Goal: Information Seeking & Learning: Learn about a topic

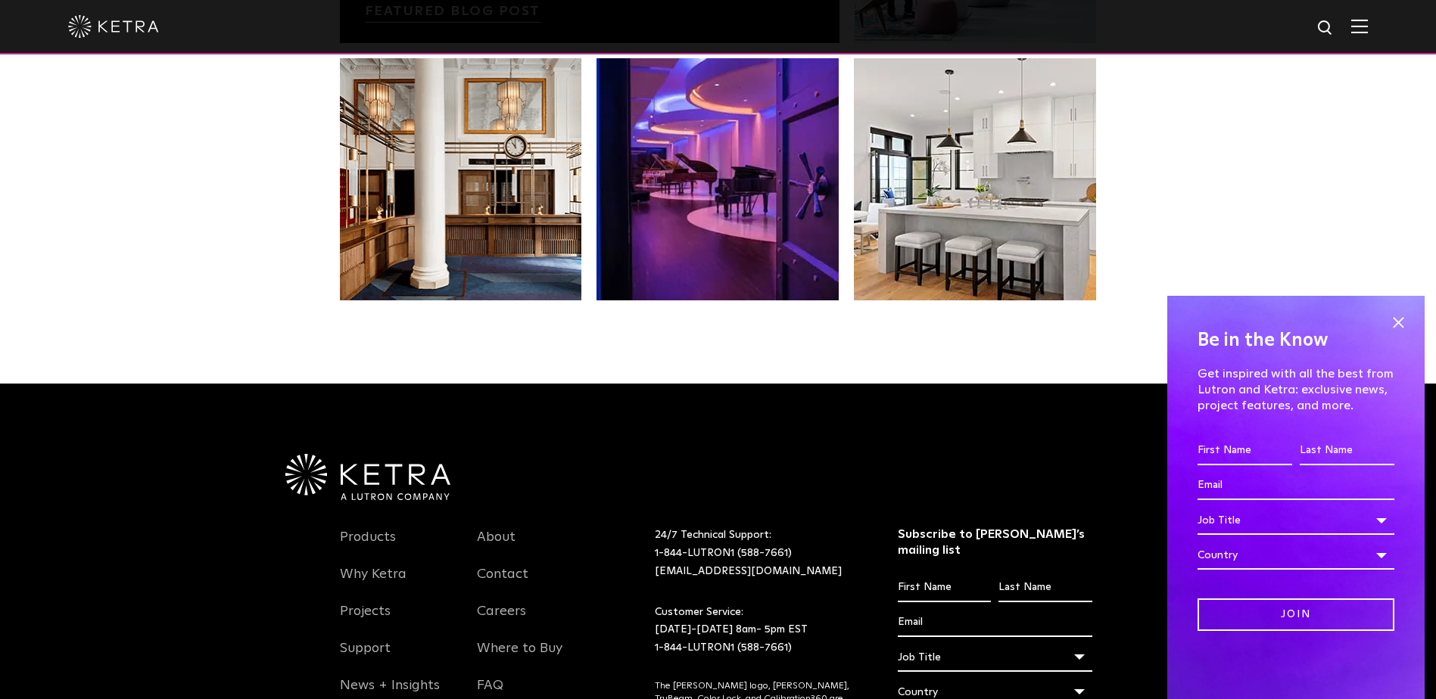
scroll to position [2964, 0]
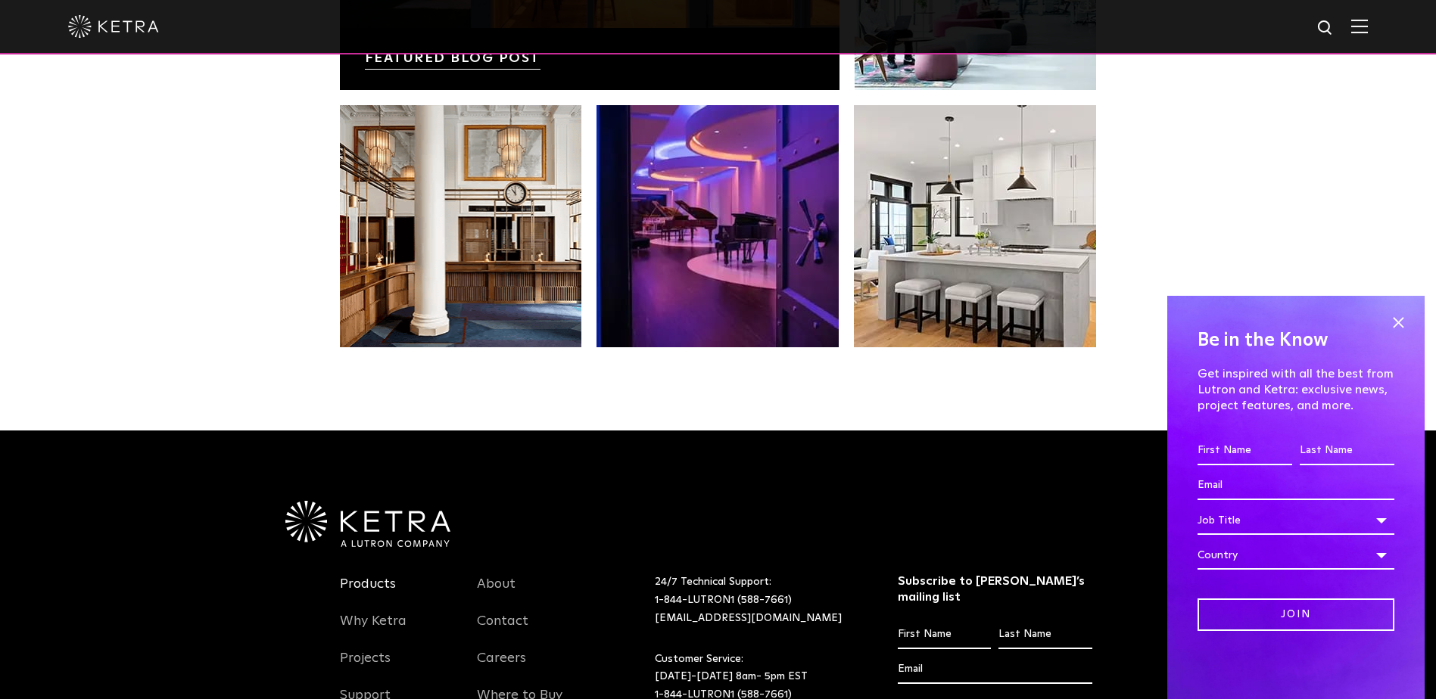
click at [373, 581] on link "Products" at bounding box center [368, 593] width 56 height 35
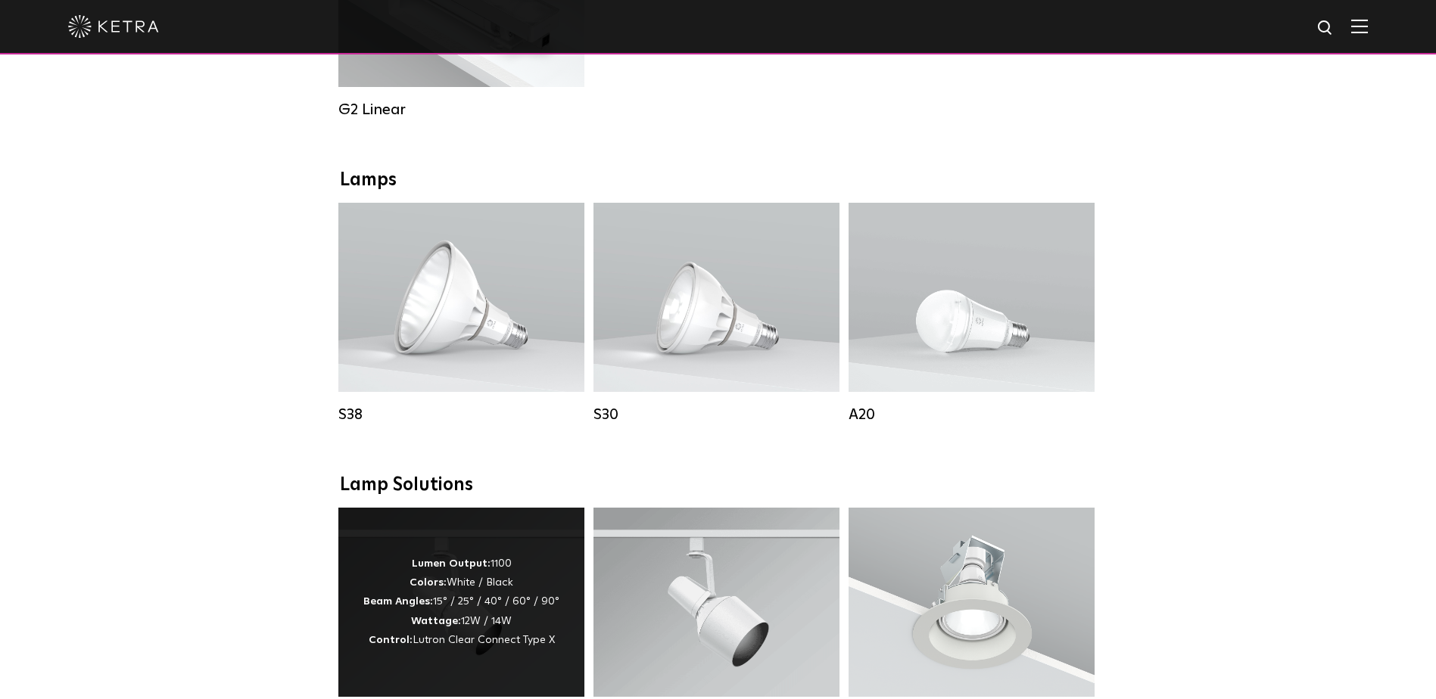
scroll to position [984, 0]
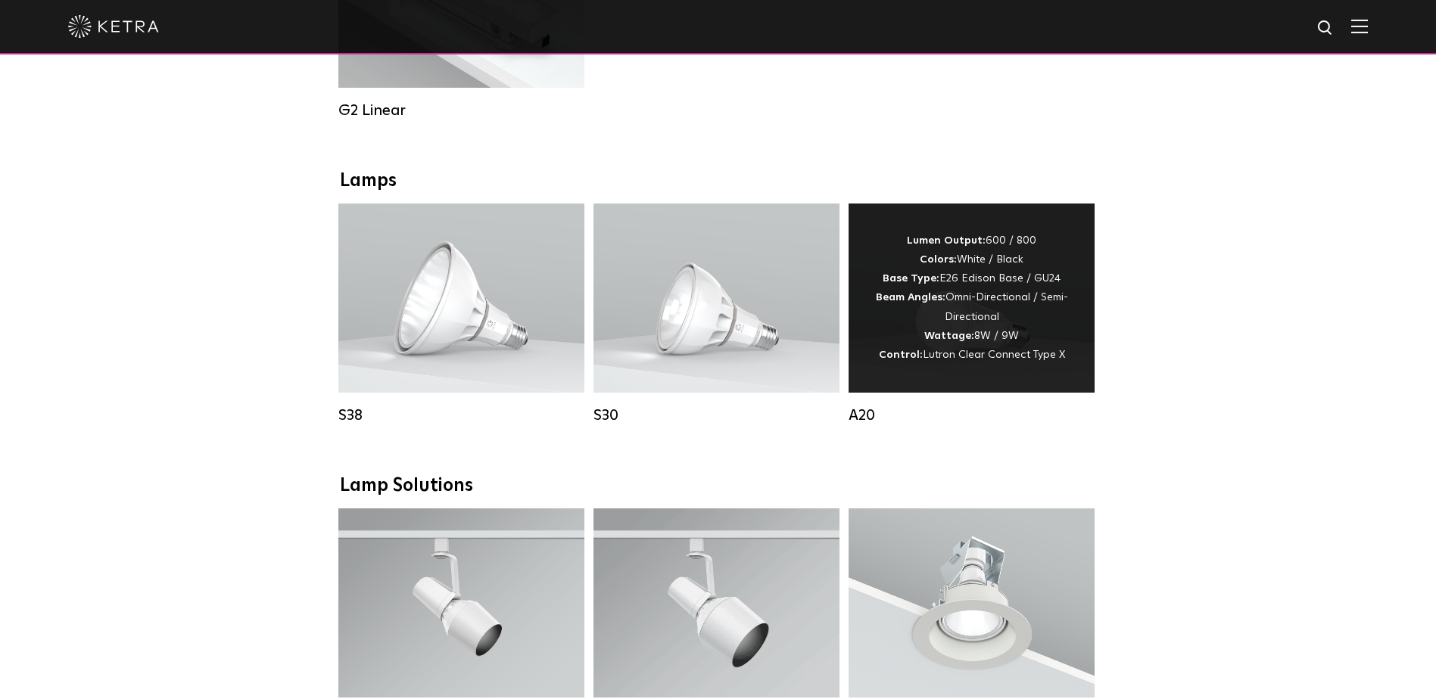
click at [959, 321] on div "Lumen Output: 600 / 800 Colors: White / Black Base Type: E26 Edison Base / GU24…" at bounding box center [971, 298] width 201 height 133
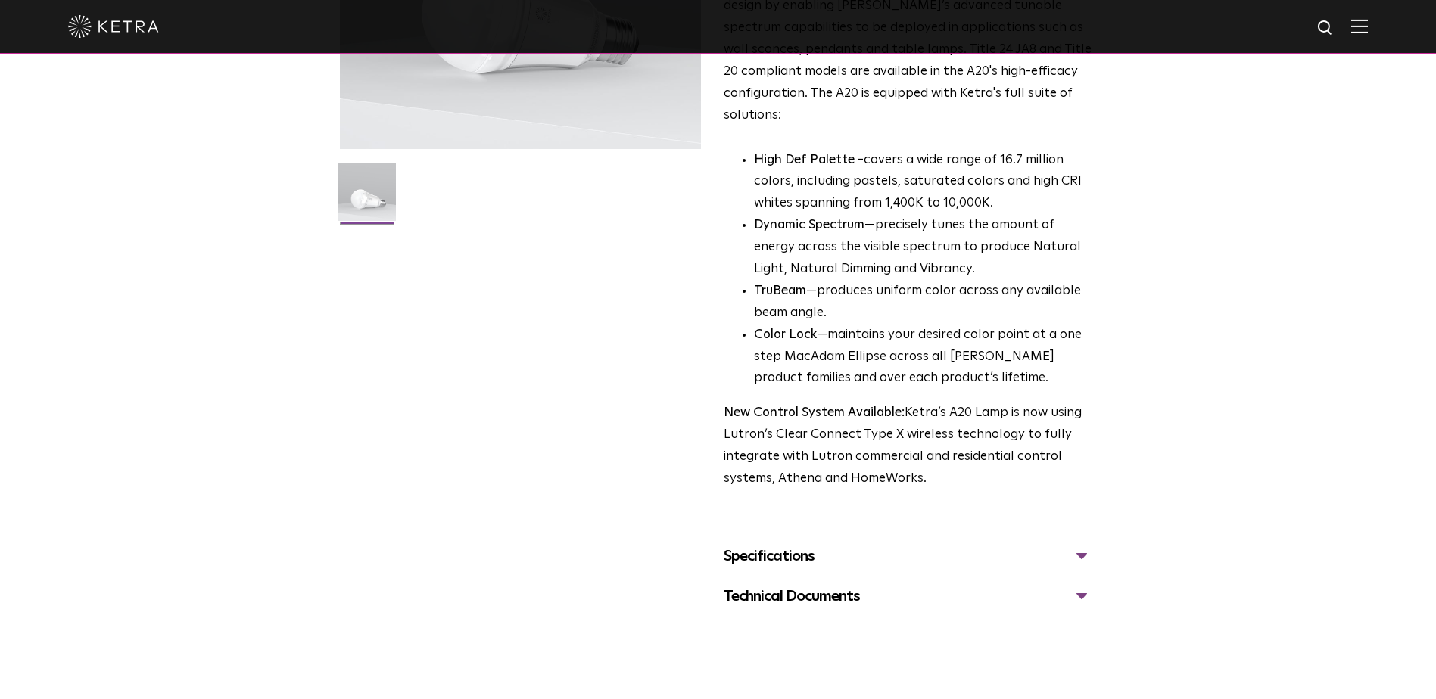
scroll to position [323, 0]
click at [1084, 544] on div "Specifications" at bounding box center [908, 556] width 369 height 24
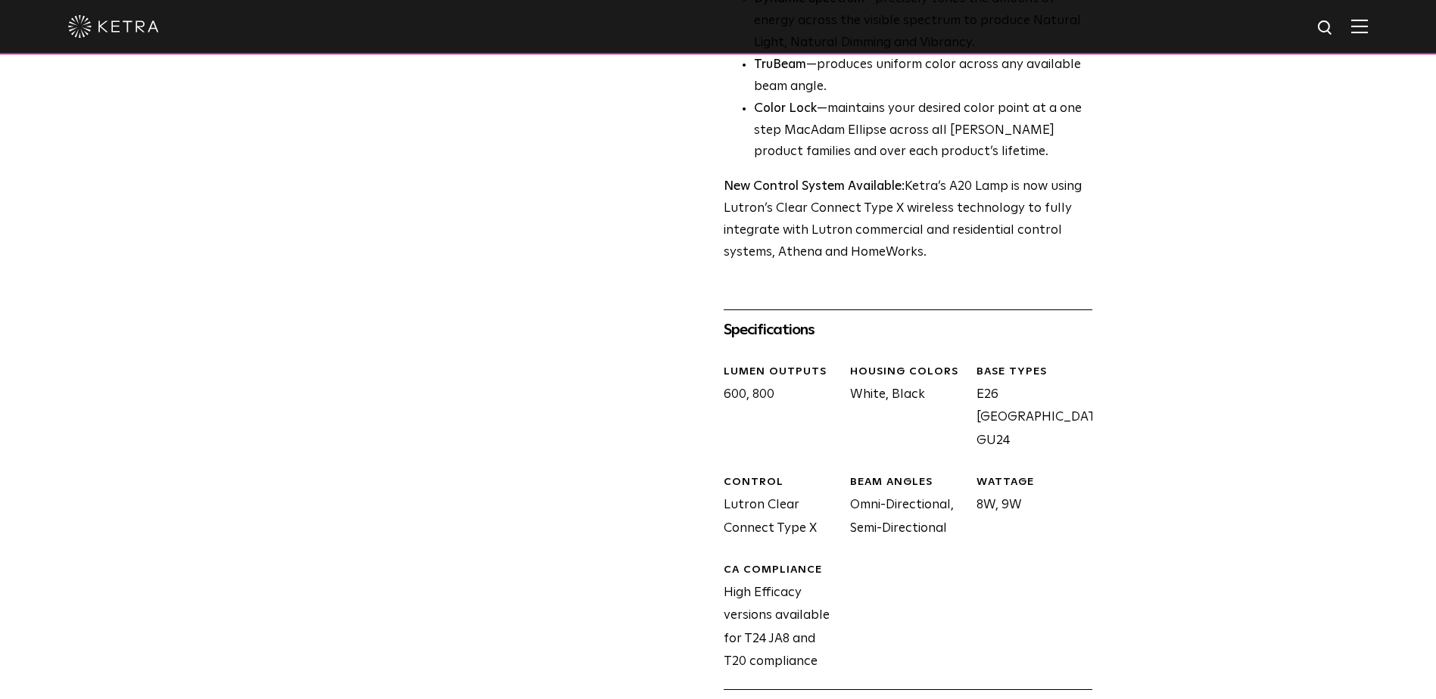
scroll to position [655, 0]
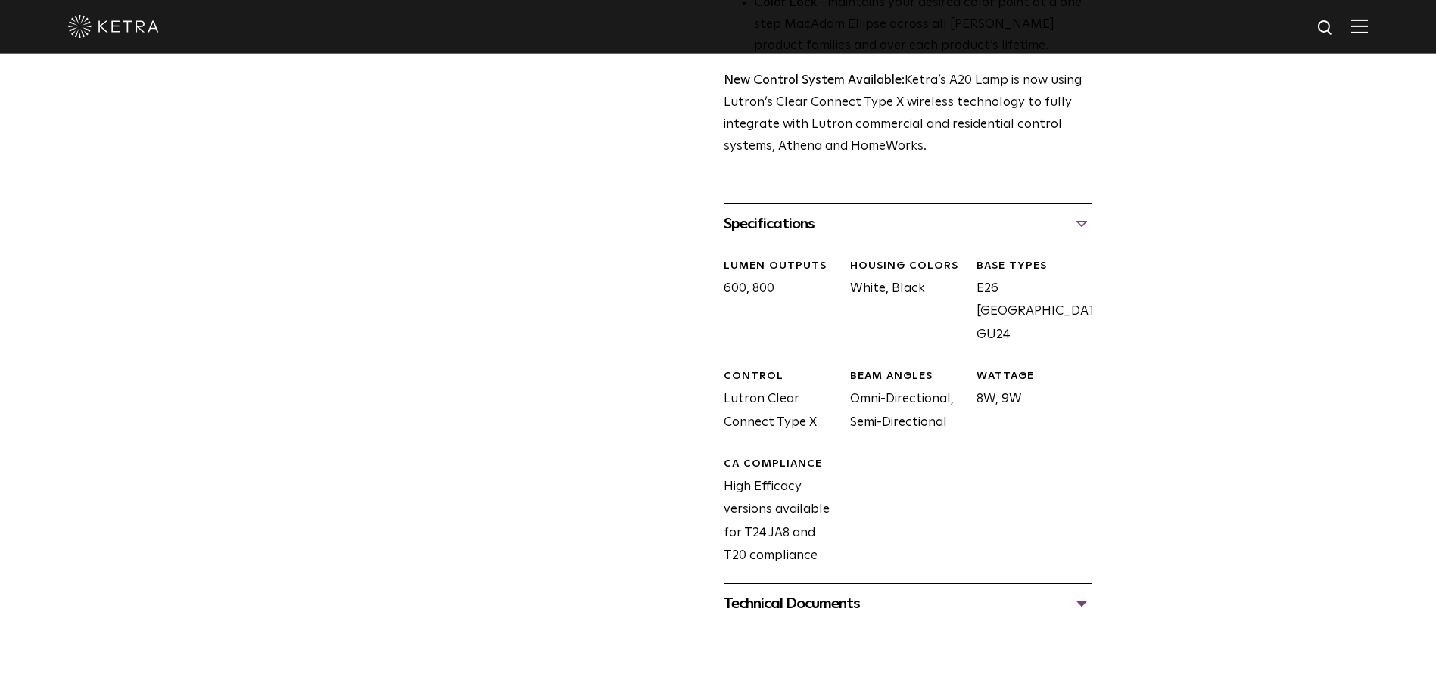
click at [1084, 592] on div "Technical Documents" at bounding box center [908, 604] width 369 height 24
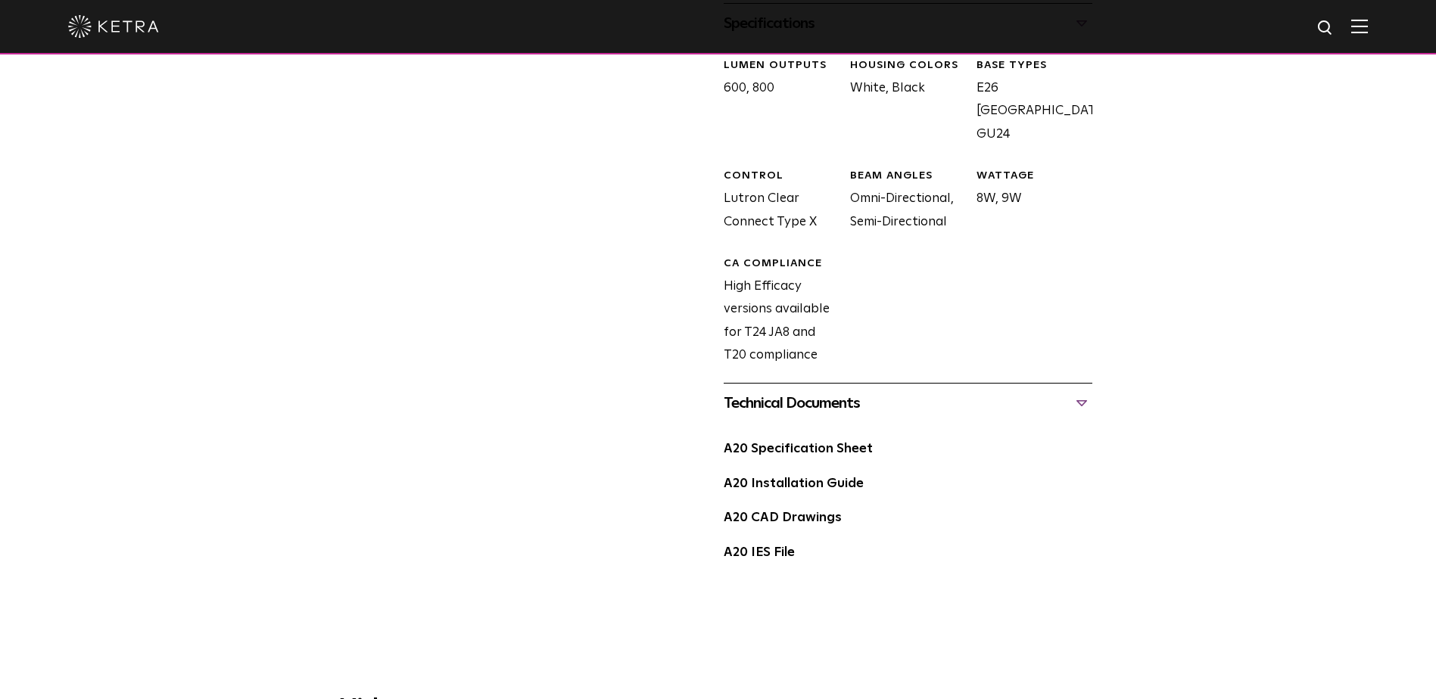
scroll to position [868, 0]
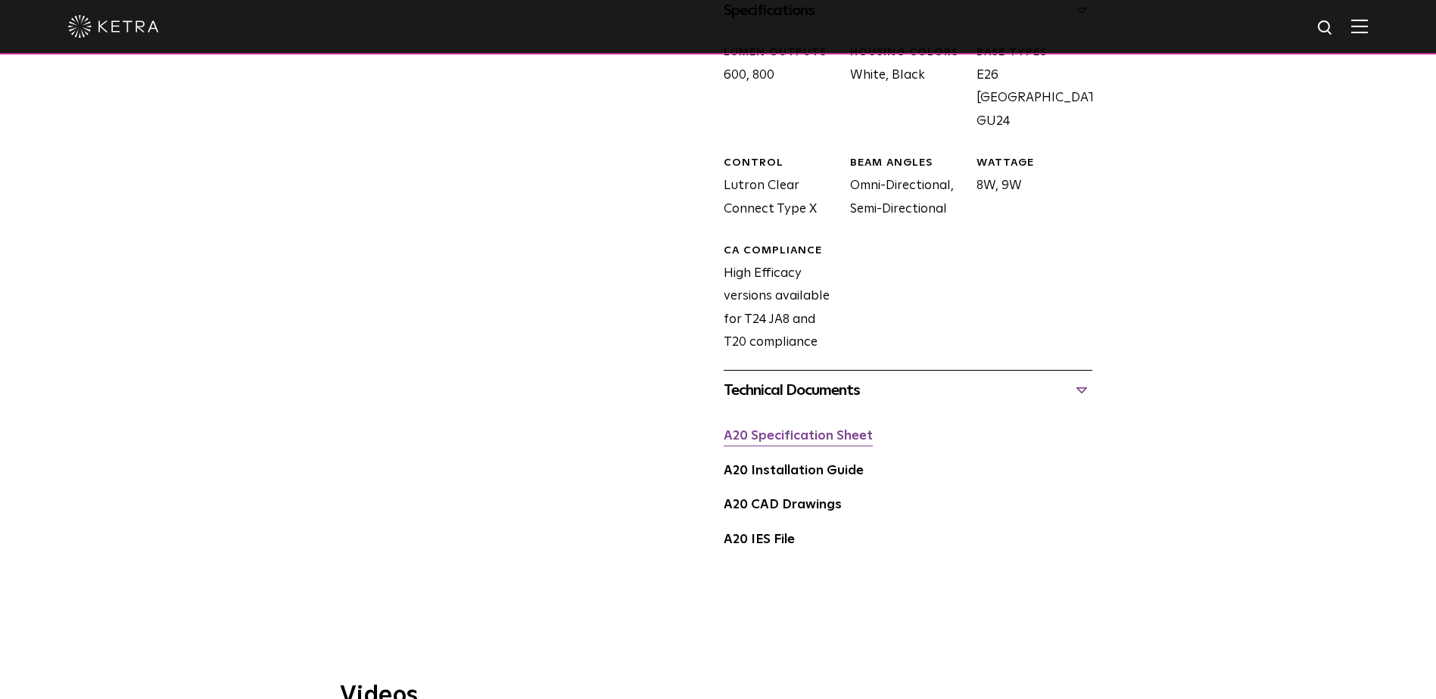
click at [812, 430] on link "A20 Specification Sheet" at bounding box center [798, 436] width 149 height 13
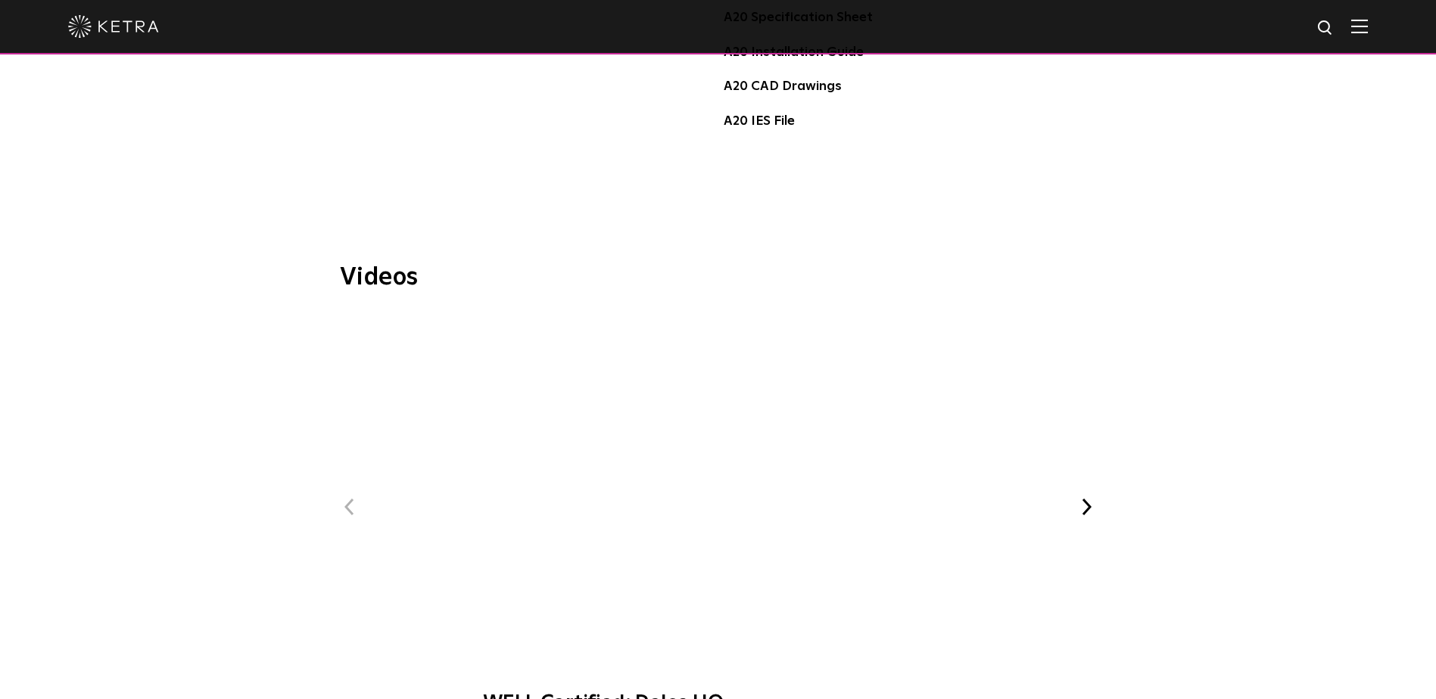
scroll to position [1288, 0]
click at [718, 443] on span "WELL Certified: Delos HQ" at bounding box center [717, 521] width 509 height 418
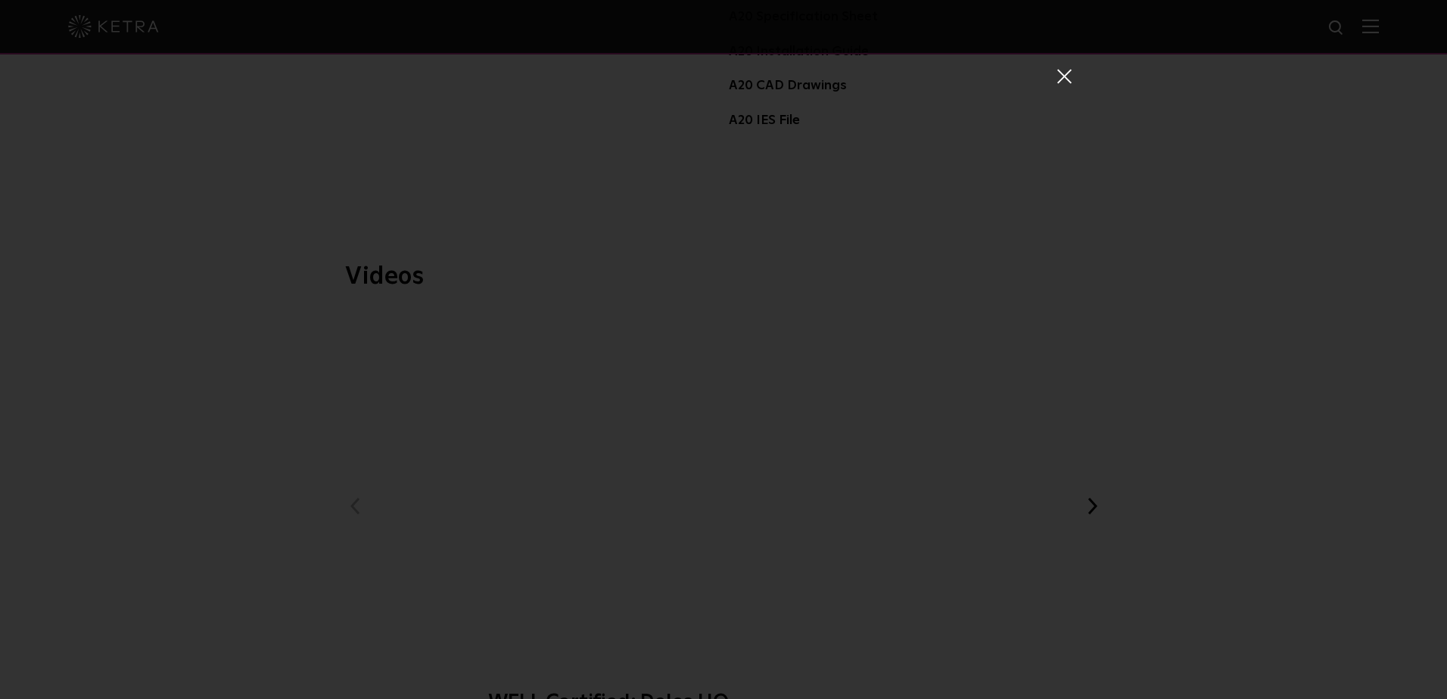
click at [1064, 71] on span at bounding box center [1063, 75] width 17 height 15
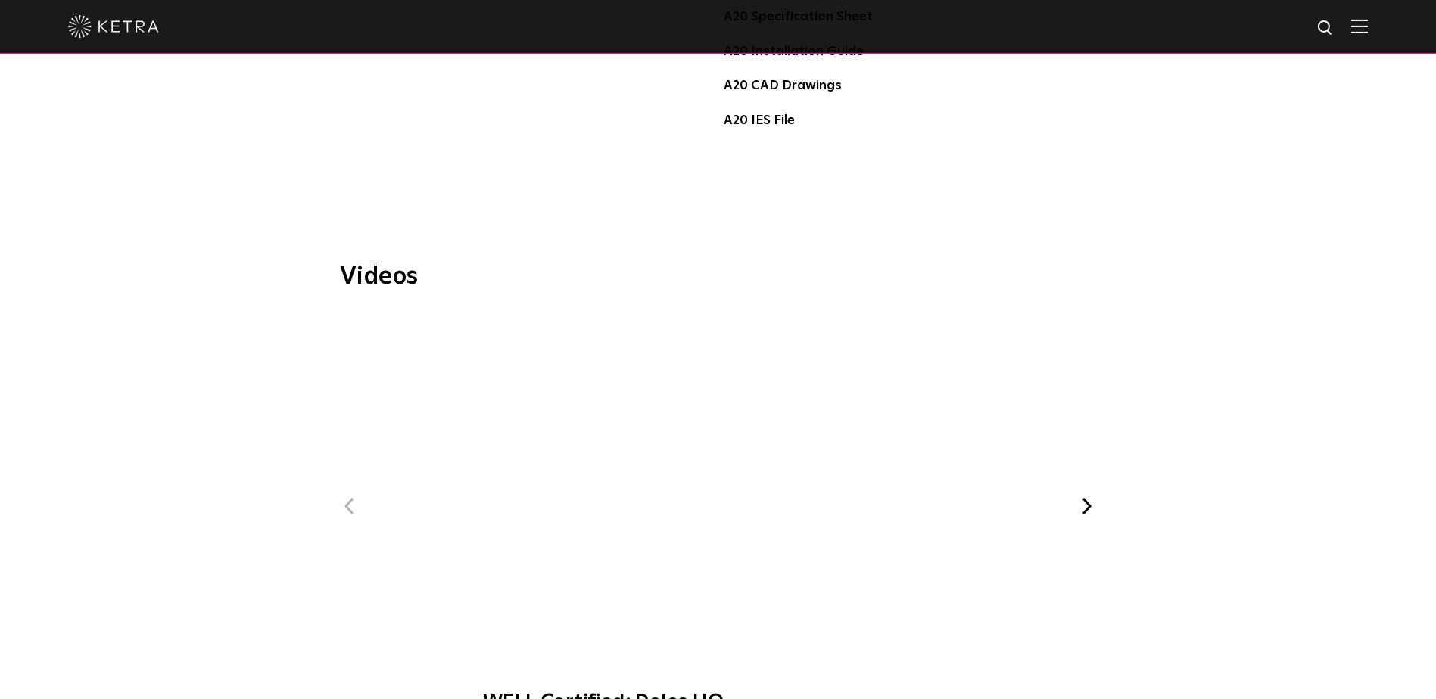
click at [1087, 497] on button "Next" at bounding box center [1087, 507] width 20 height 20
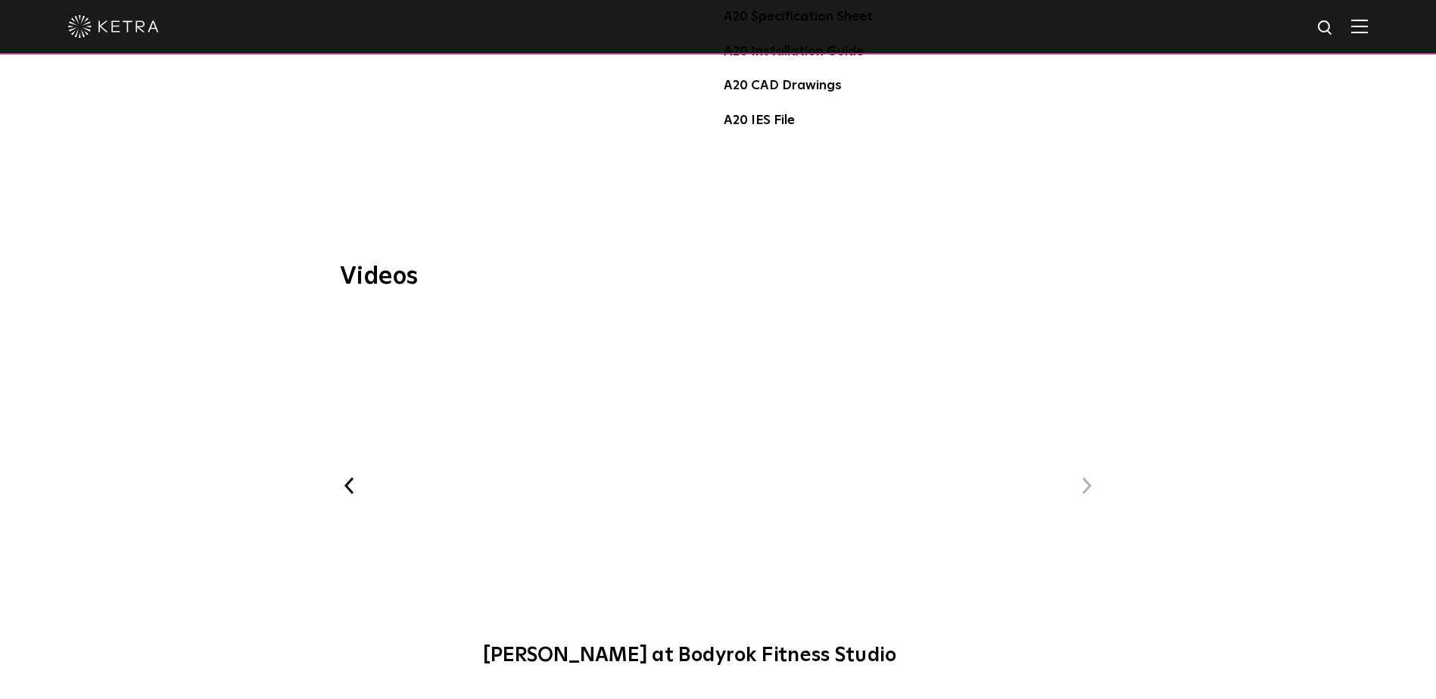
click at [1088, 476] on button "Next" at bounding box center [1087, 486] width 20 height 20
click at [727, 438] on span "[PERSON_NAME] at Bodyrok Fitness Studio" at bounding box center [717, 498] width 509 height 369
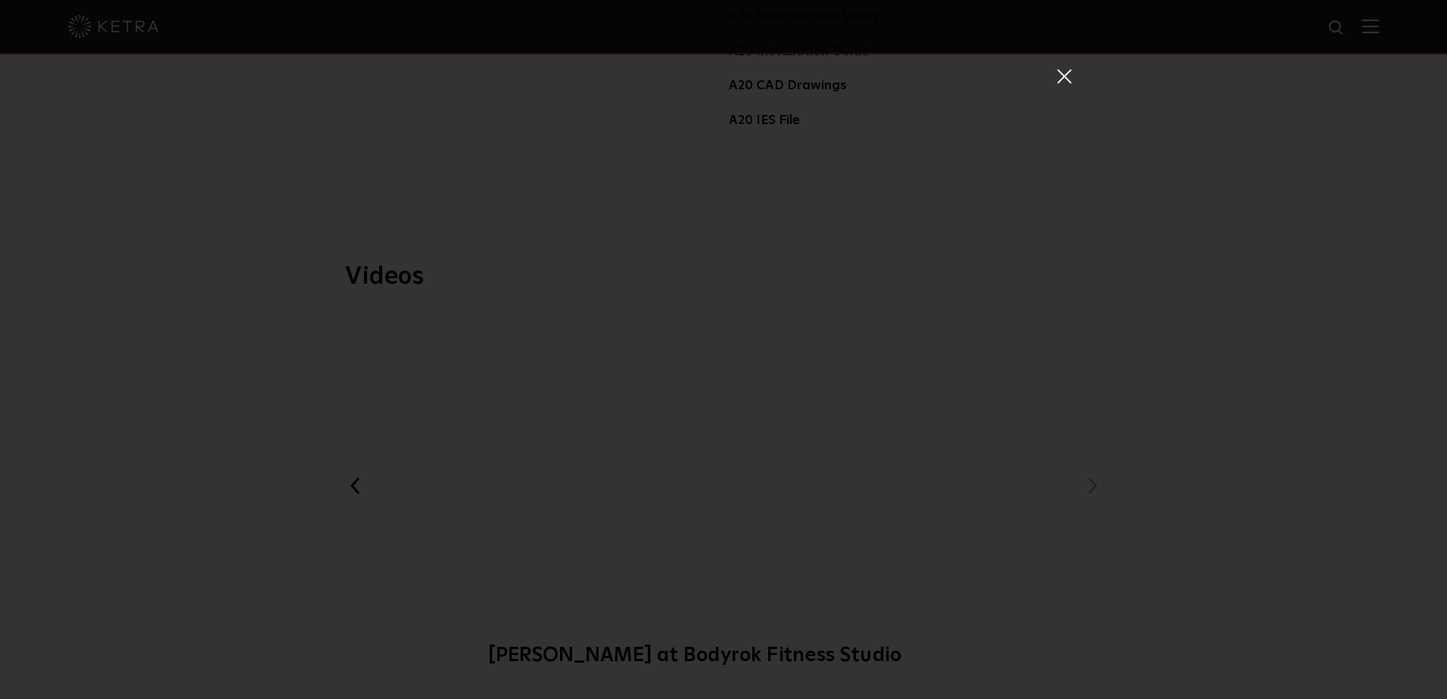
click at [1055, 71] on span at bounding box center [1063, 75] width 17 height 15
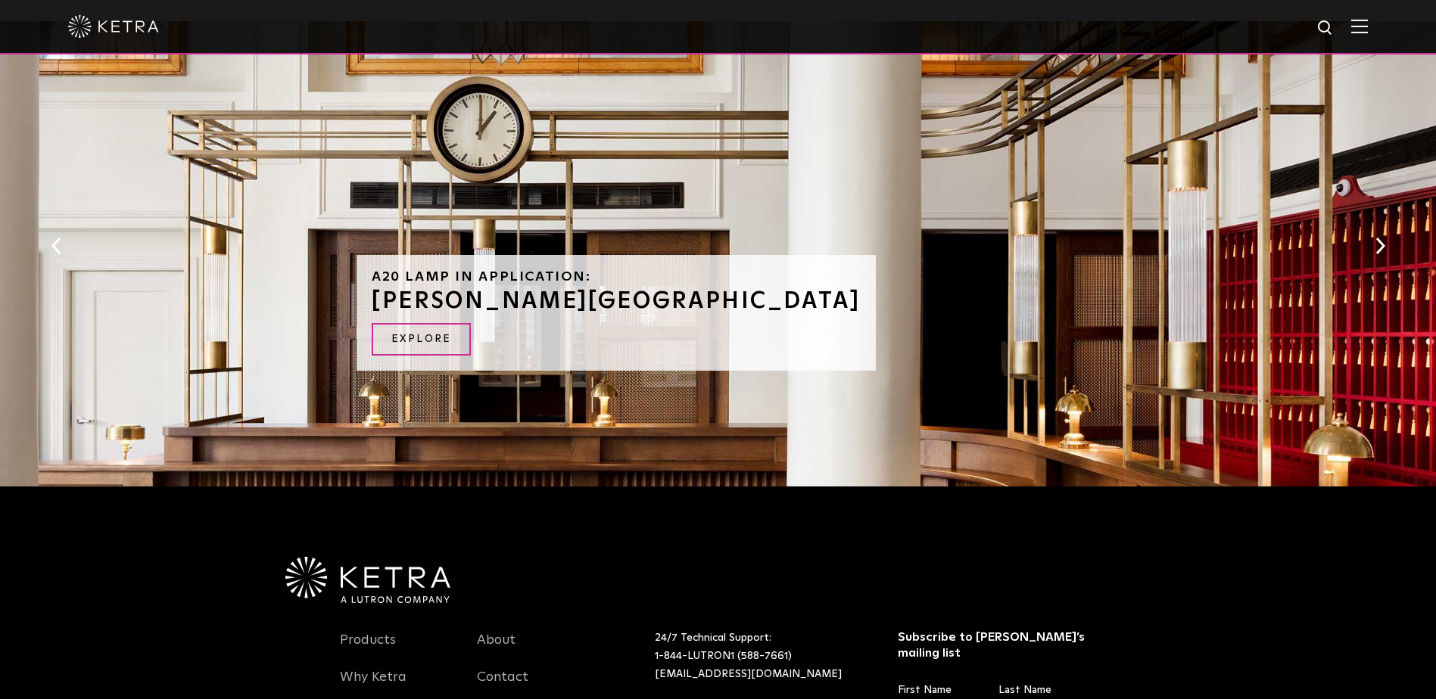
scroll to position [2292, 0]
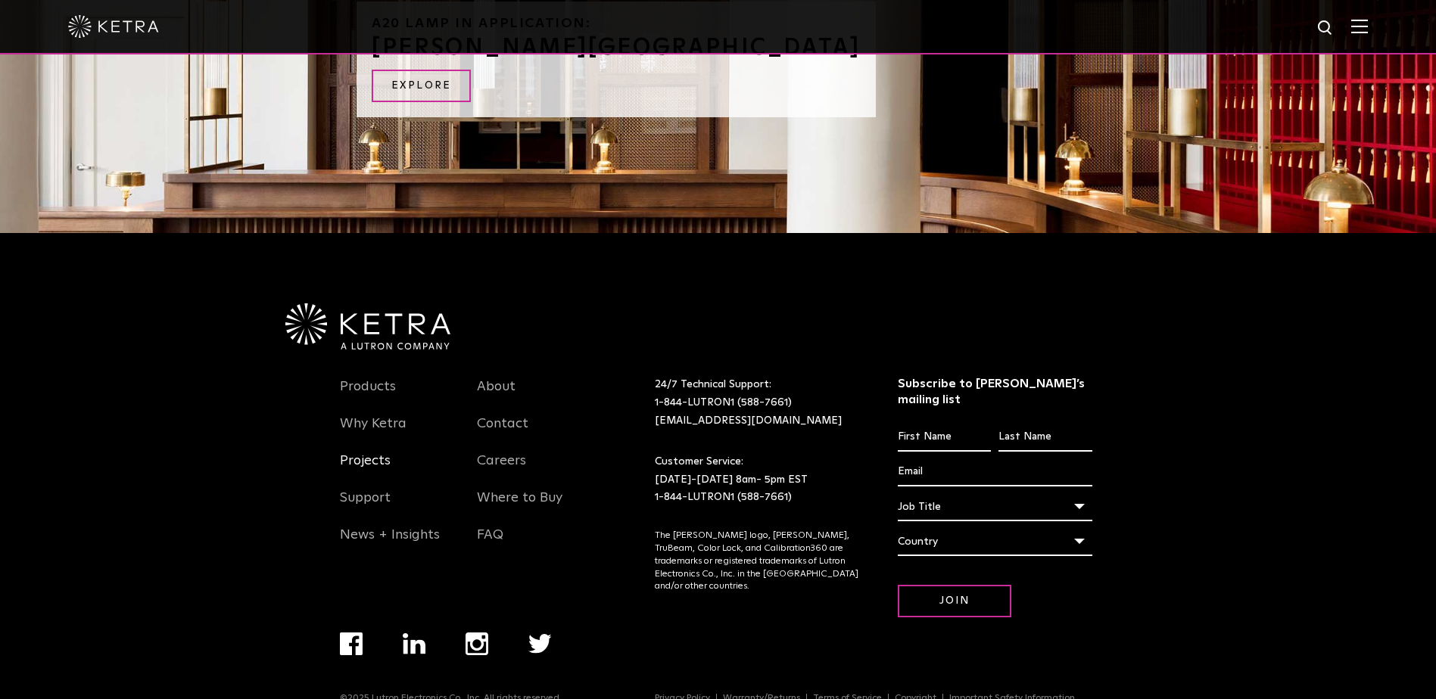
click at [369, 453] on link "Projects" at bounding box center [365, 470] width 51 height 35
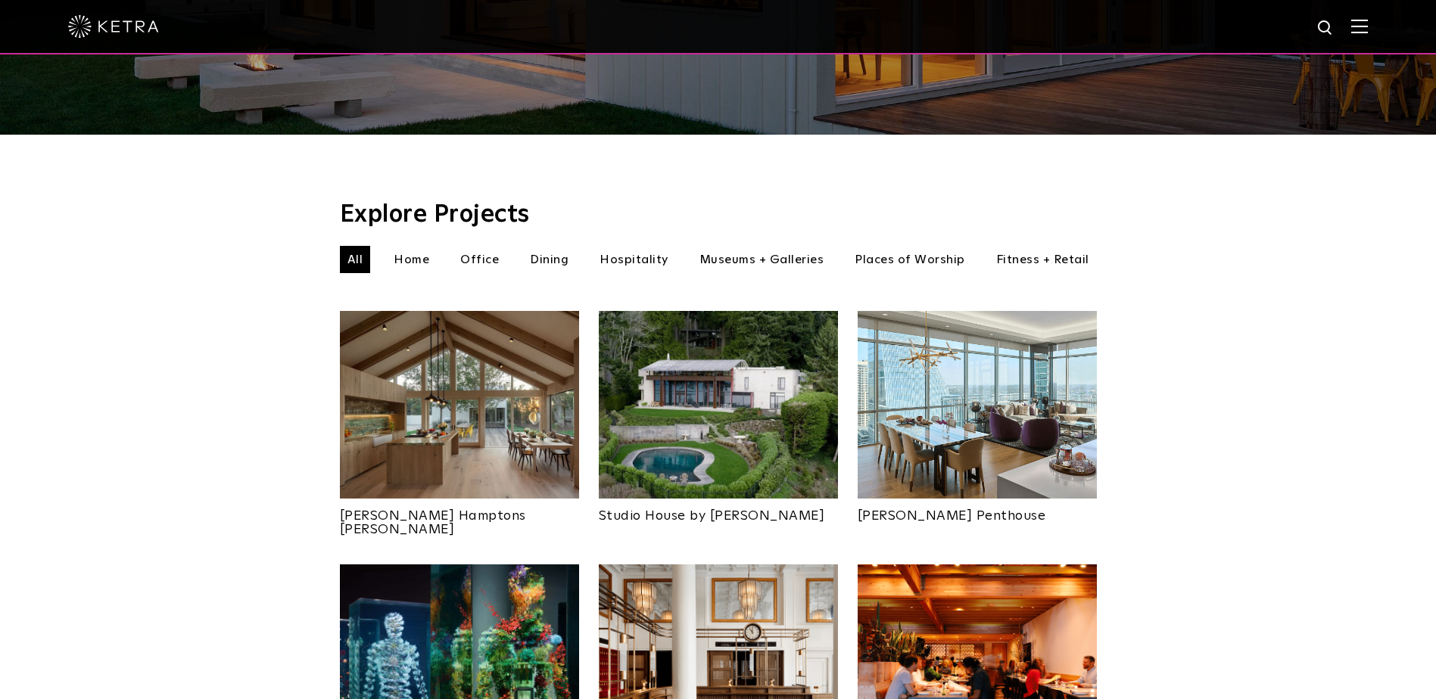
scroll to position [383, 0]
click at [631, 245] on li "Hospitality" at bounding box center [634, 258] width 84 height 27
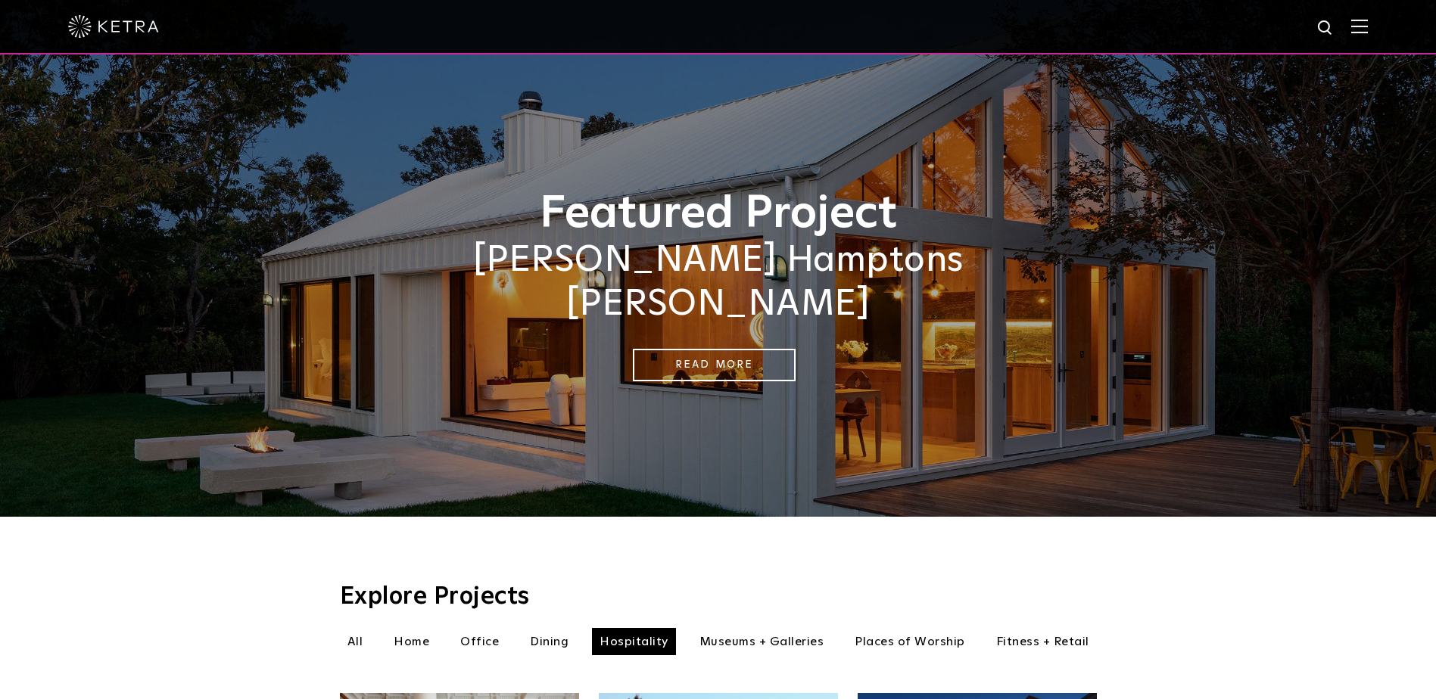
click at [109, 24] on img at bounding box center [113, 26] width 91 height 23
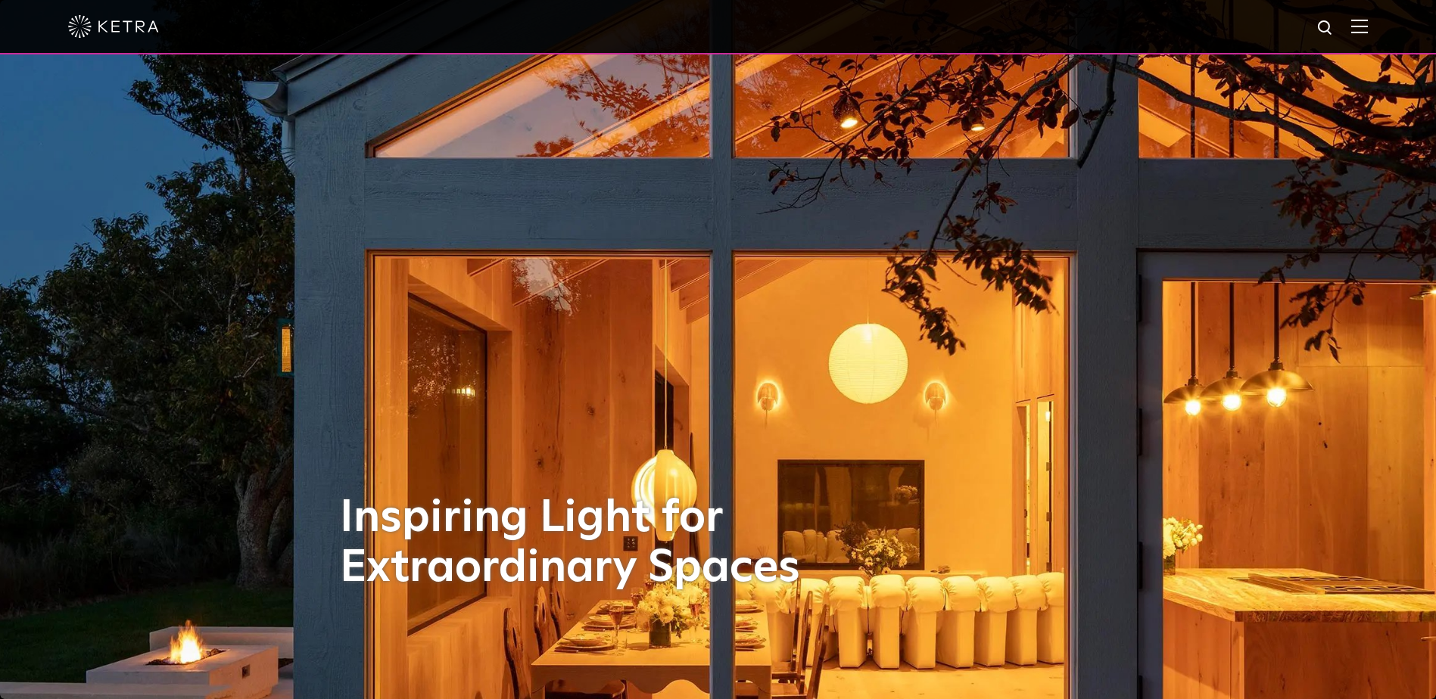
click at [1368, 20] on img at bounding box center [1359, 26] width 17 height 14
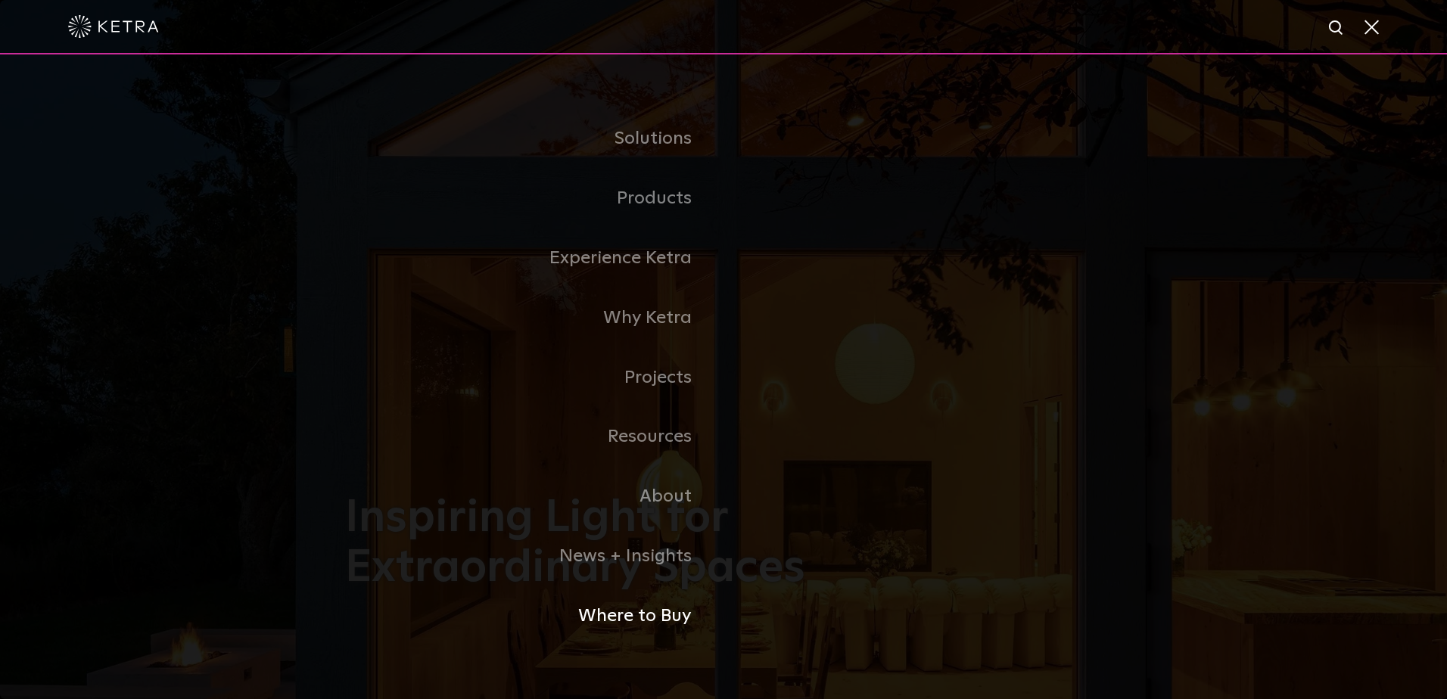
click at [676, 614] on link "Where to Buy" at bounding box center [534, 617] width 379 height 60
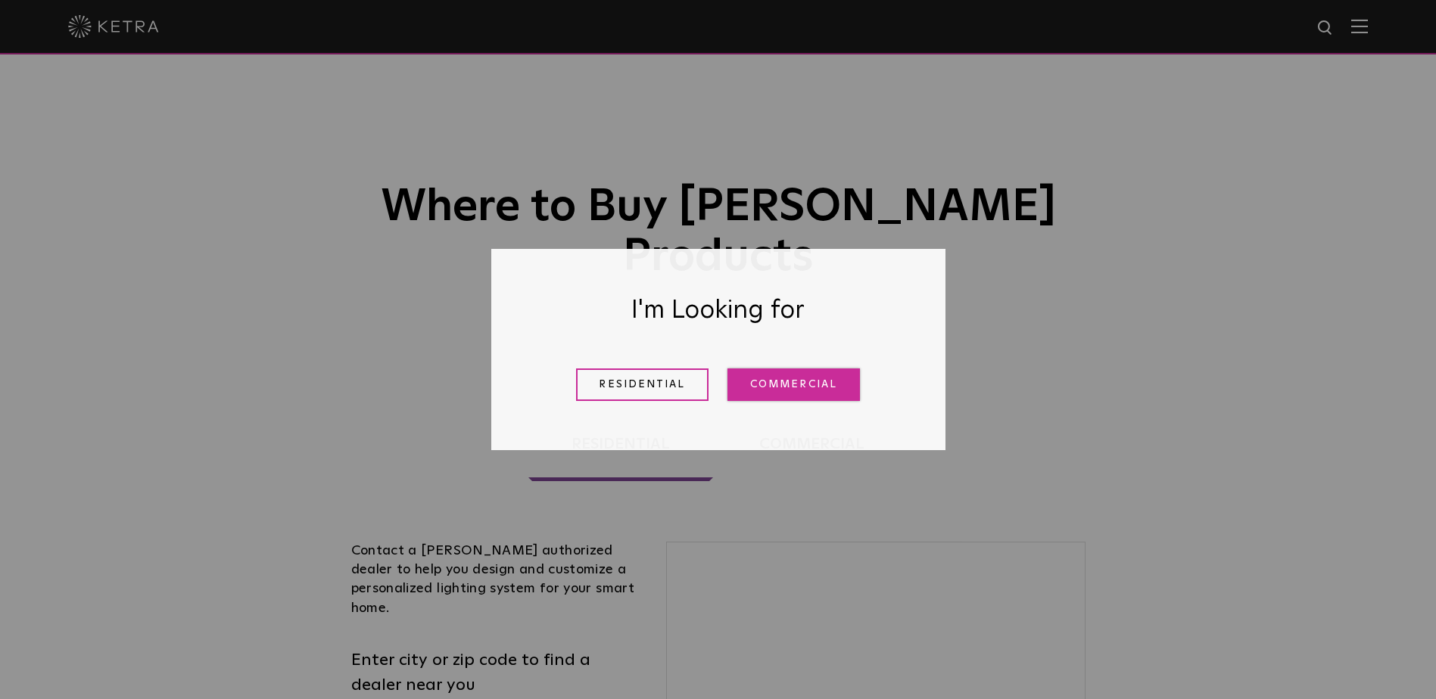
click at [801, 382] on link "Commercial" at bounding box center [793, 385] width 132 height 33
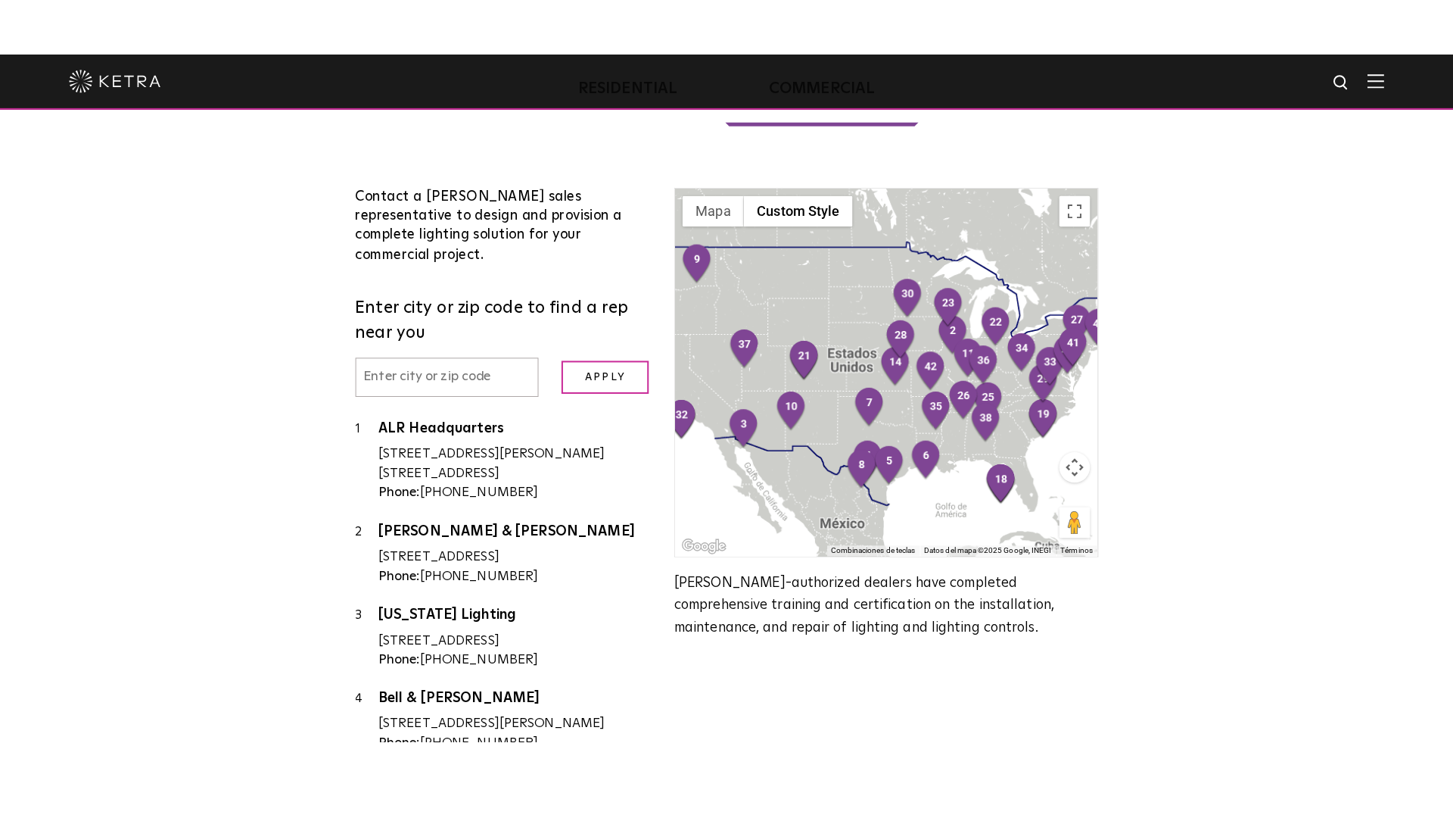
scroll to position [410, 0]
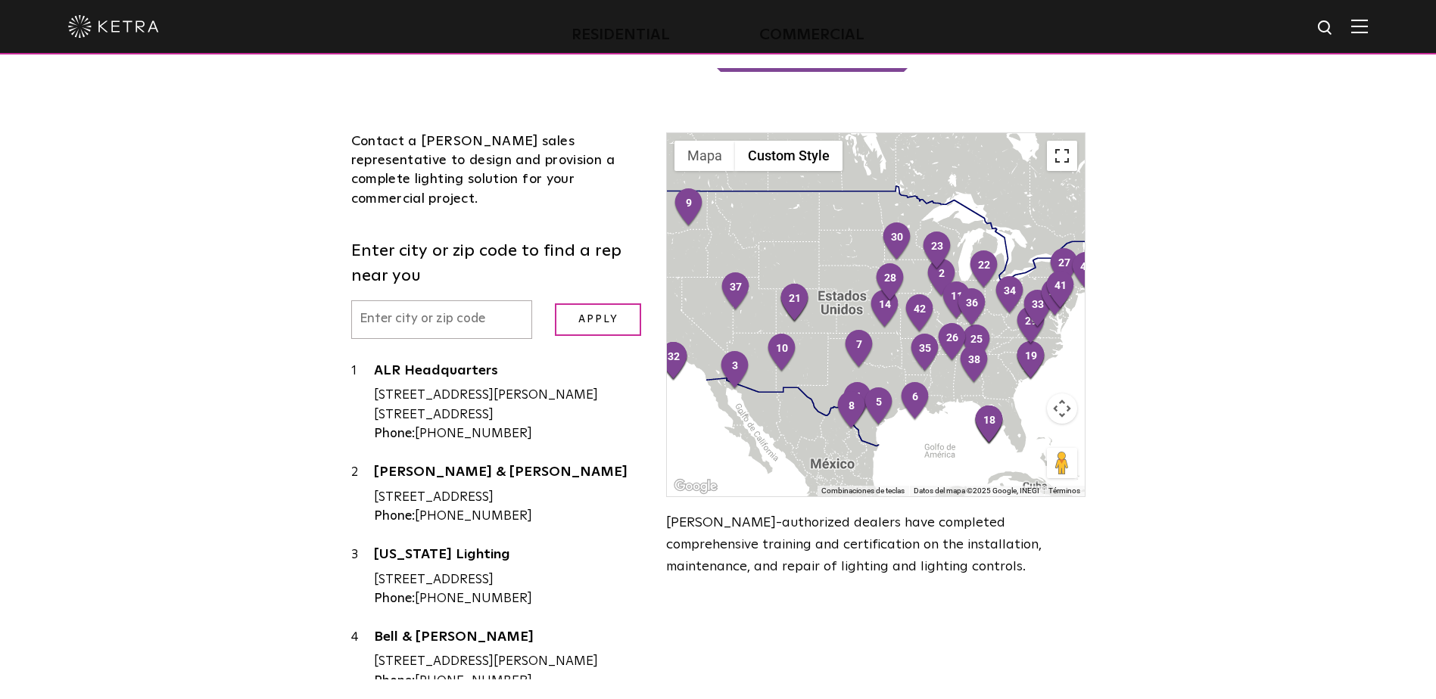
click at [1059, 141] on button "Cambiar a la vista en pantalla completa" at bounding box center [1062, 156] width 30 height 30
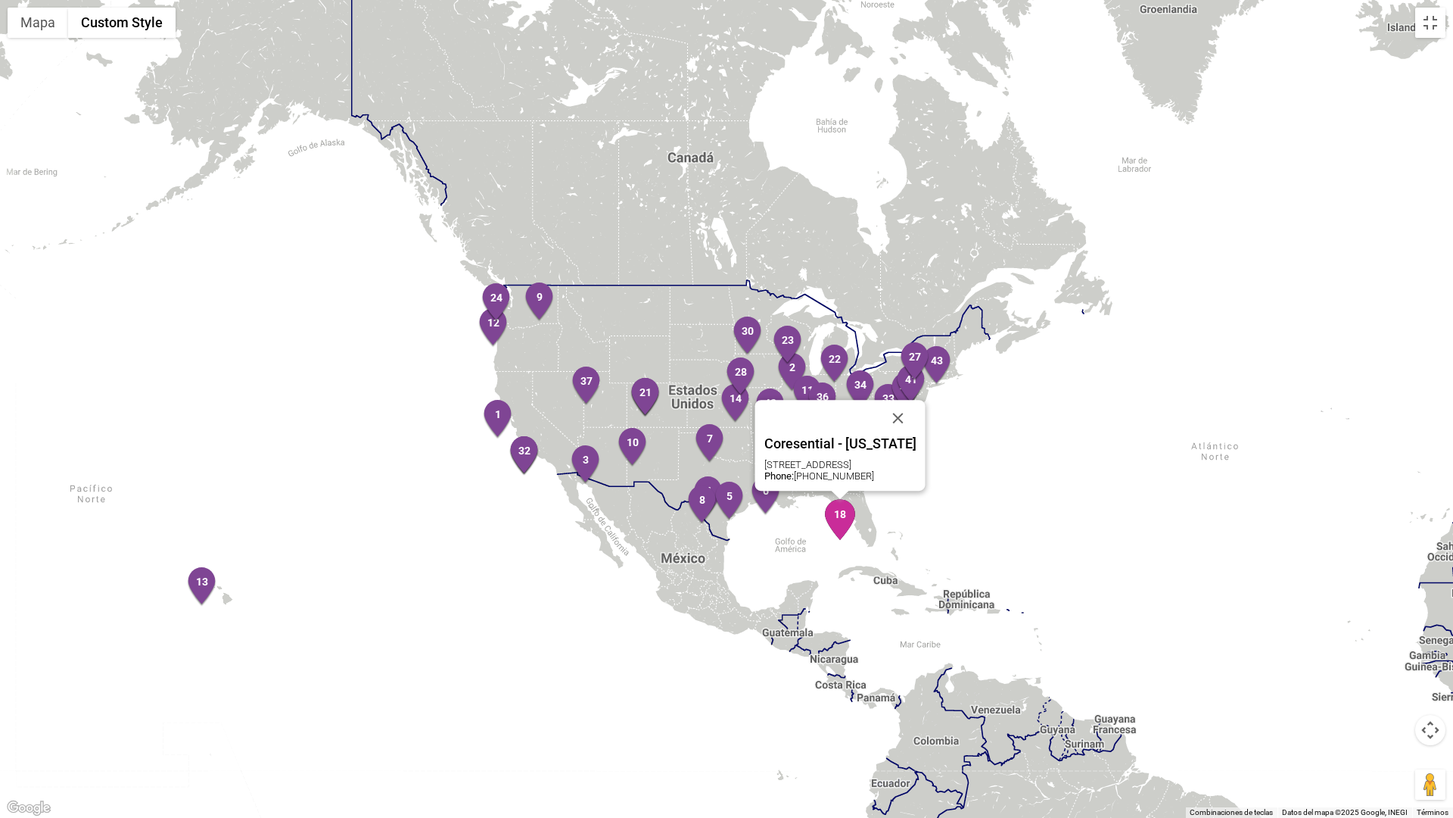
click at [843, 513] on img "18" at bounding box center [840, 519] width 32 height 41
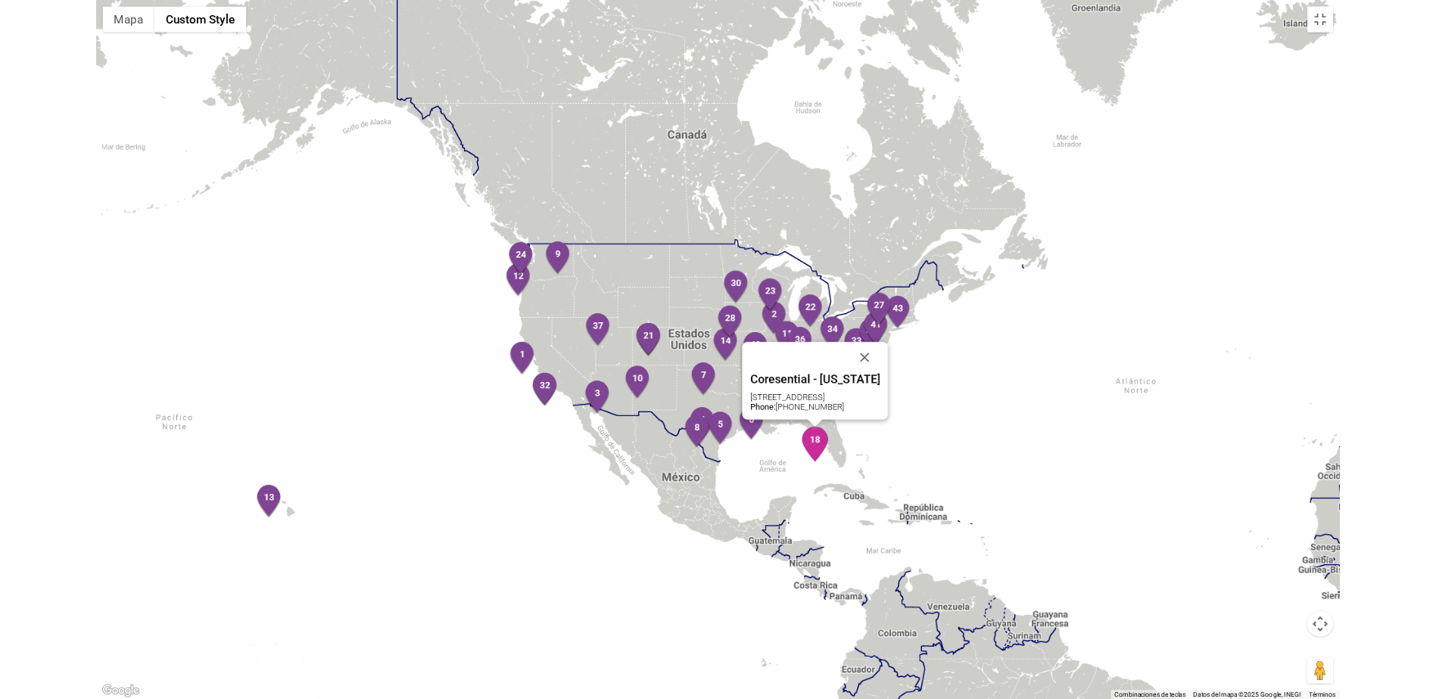
scroll to position [1555, 0]
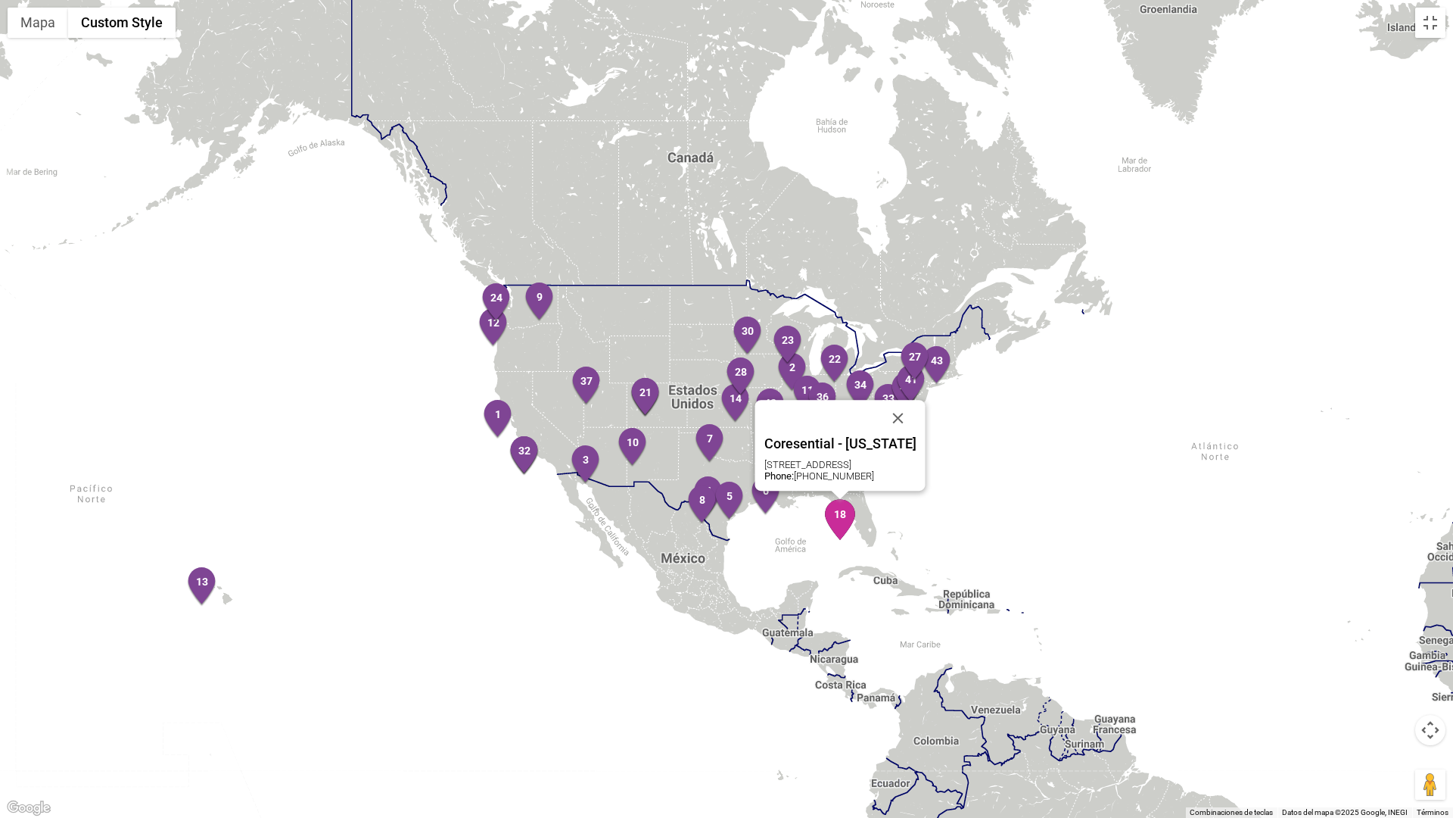
click at [843, 513] on img "18" at bounding box center [840, 519] width 32 height 41
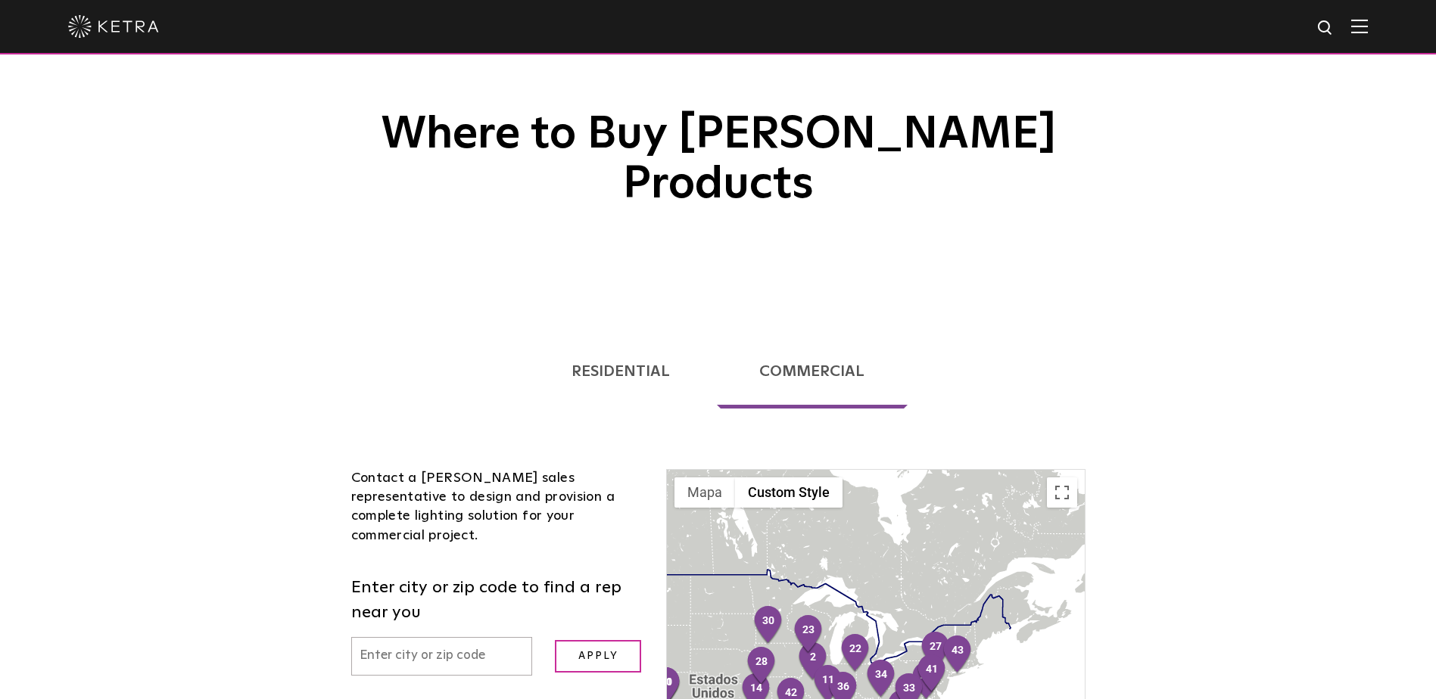
scroll to position [0, 0]
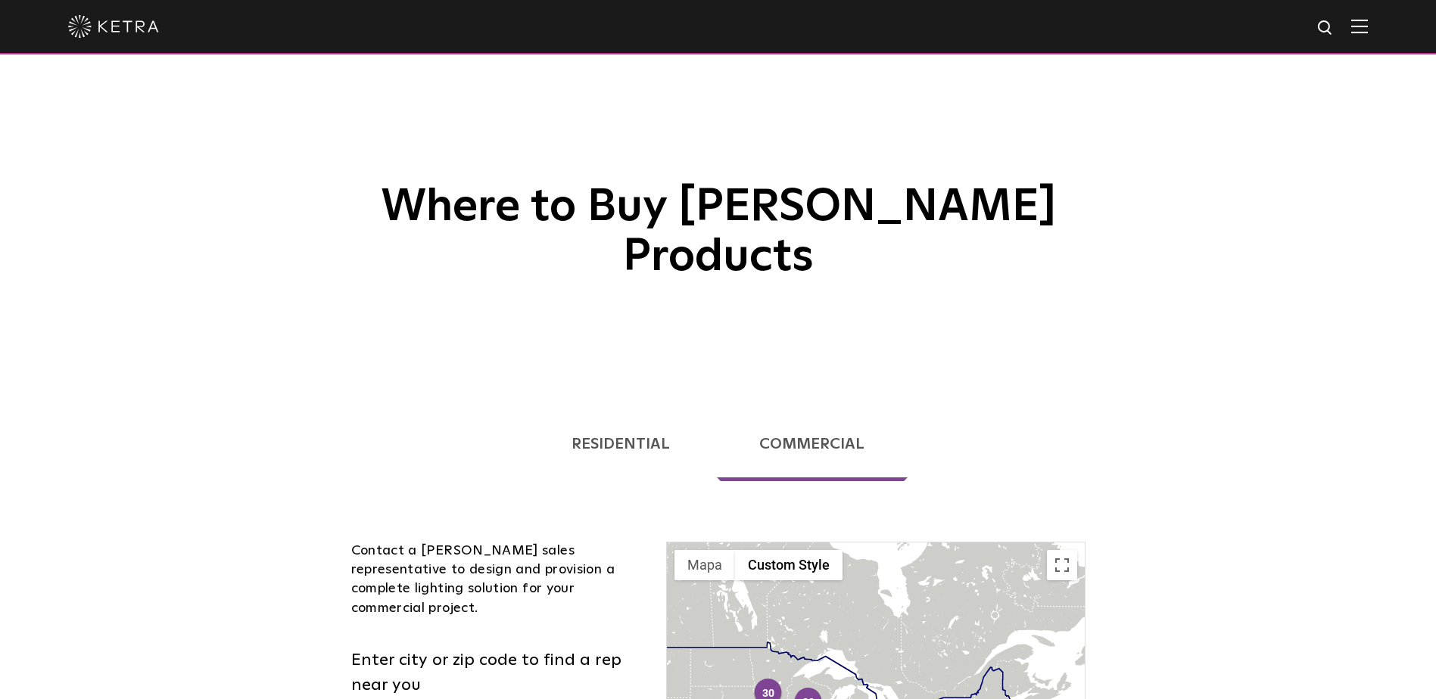
drag, startPoint x: 597, startPoint y: 391, endPoint x: 534, endPoint y: 493, distance: 119.3
click at [597, 407] on link "Residential" at bounding box center [620, 444] width 185 height 74
click at [613, 407] on link "Residential" at bounding box center [620, 444] width 185 height 74
click at [635, 407] on link "Residential" at bounding box center [620, 444] width 185 height 74
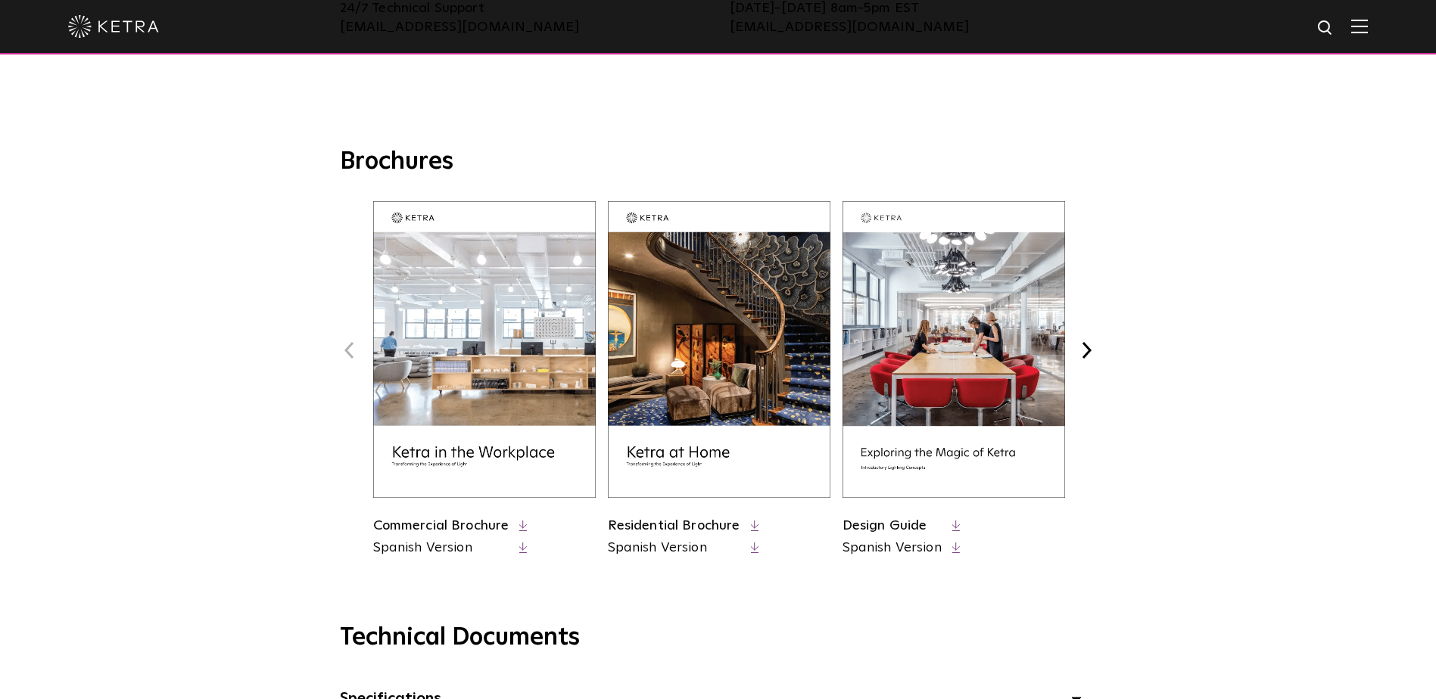
scroll to position [506, 0]
click at [522, 548] on icon at bounding box center [523, 547] width 8 height 11
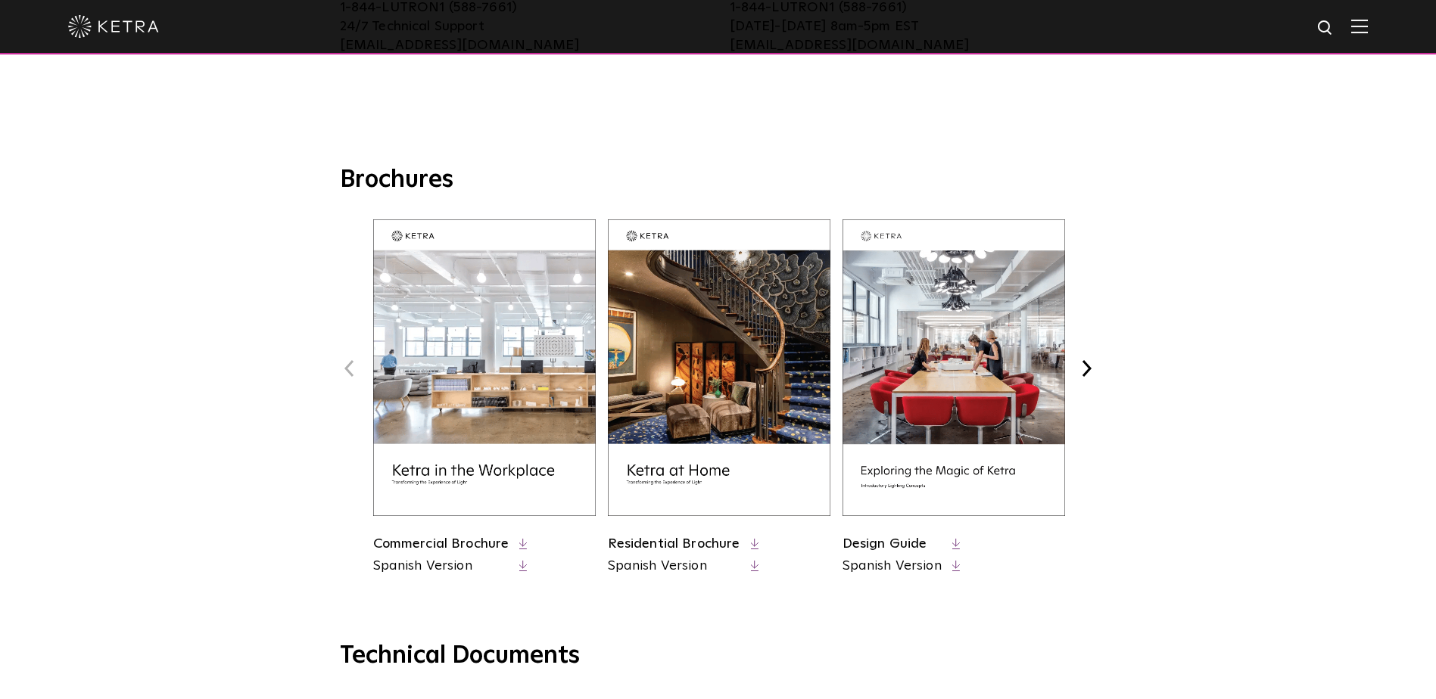
click at [953, 568] on icon at bounding box center [956, 566] width 8 height 11
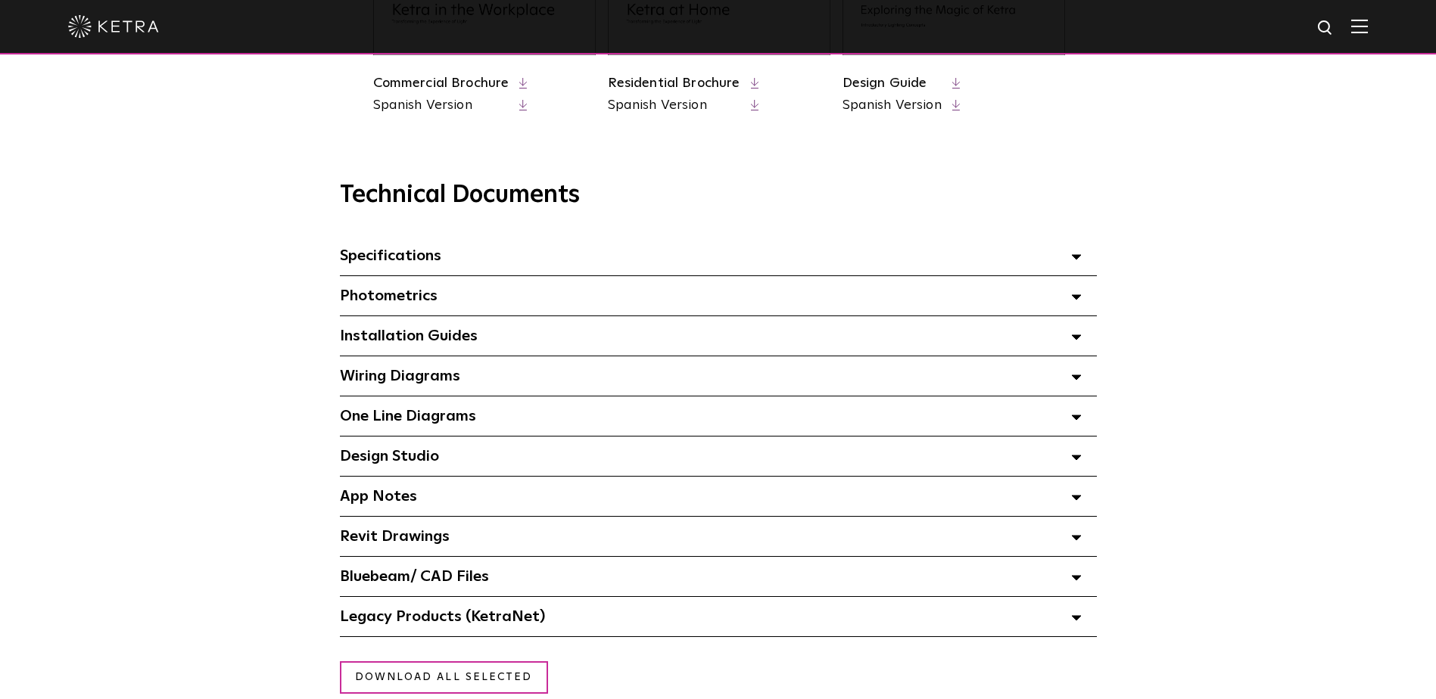
drag, startPoint x: 1073, startPoint y: 340, endPoint x: 991, endPoint y: 339, distance: 81.8
click at [991, 339] on div "Installation Guides Select checkboxes to use the bulk download option below" at bounding box center [718, 335] width 757 height 39
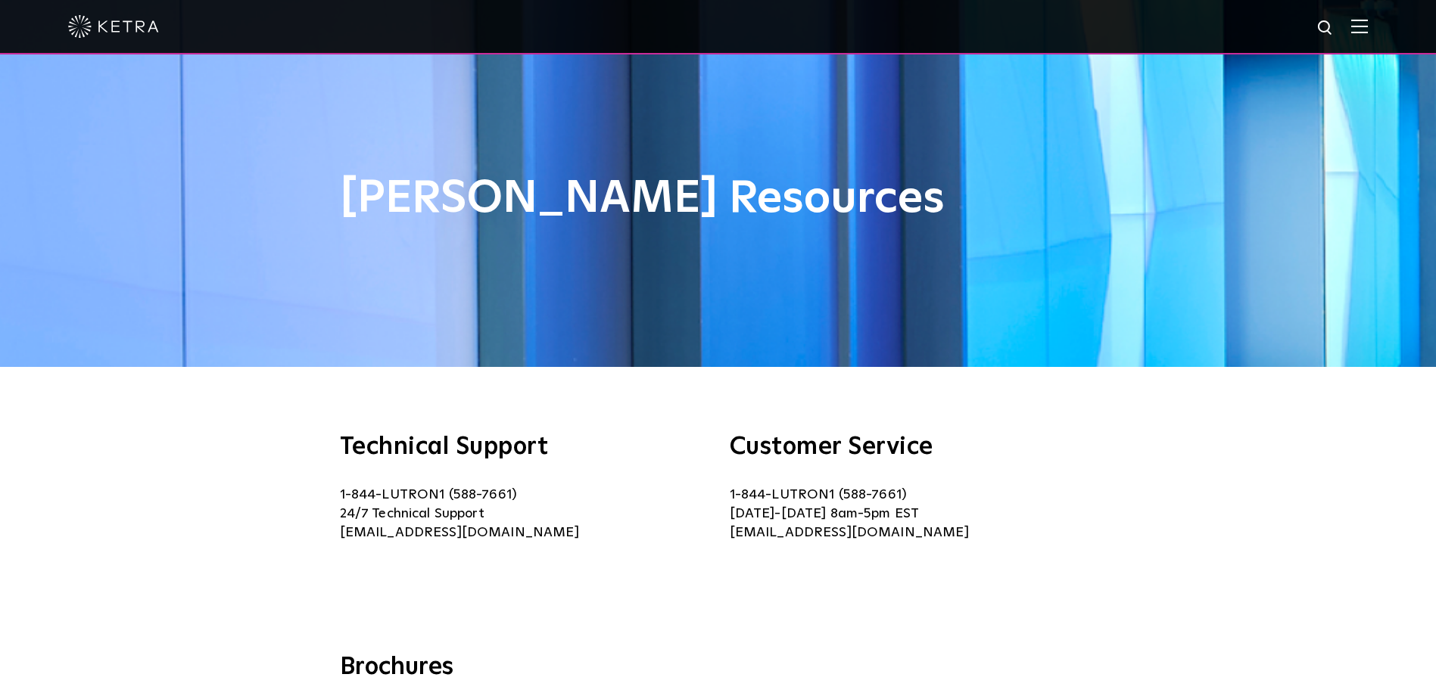
click at [1368, 27] on img at bounding box center [1359, 26] width 17 height 14
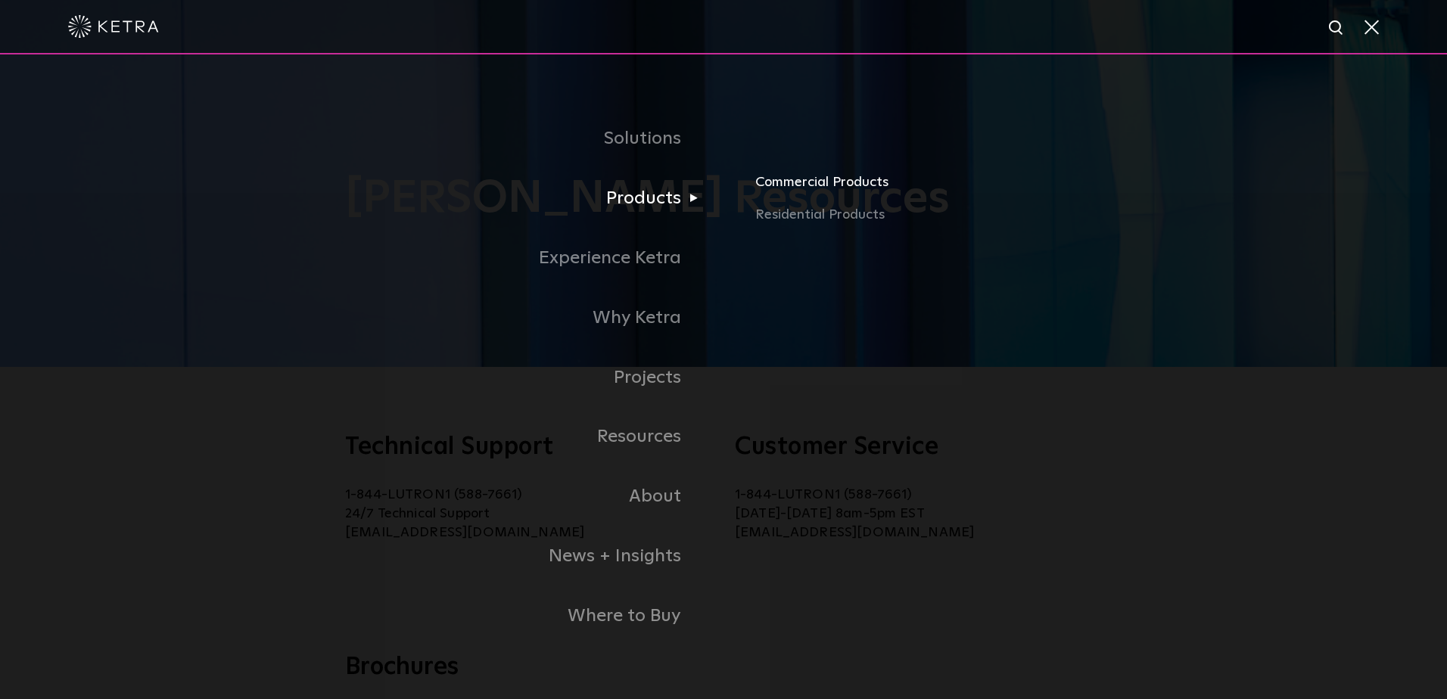
click at [802, 193] on link "Commercial Products" at bounding box center [993, 187] width 475 height 33
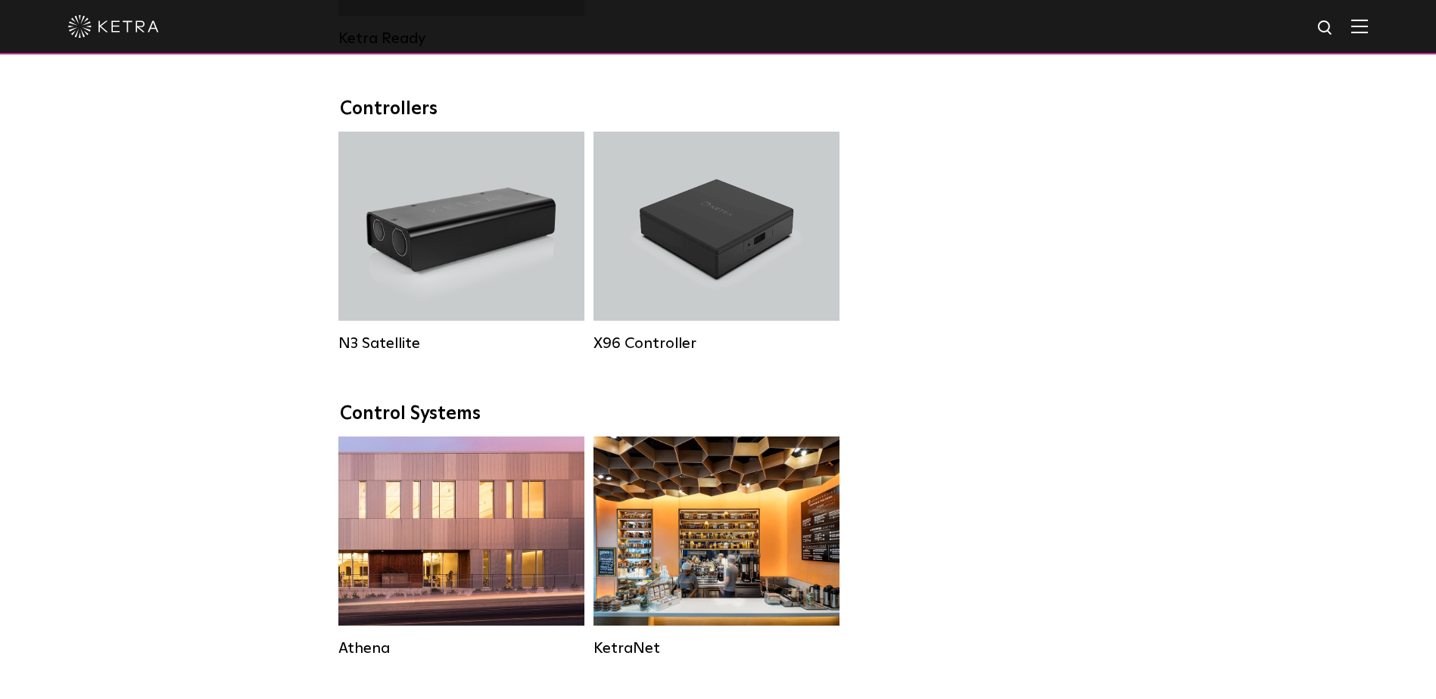
scroll to position [1911, 0]
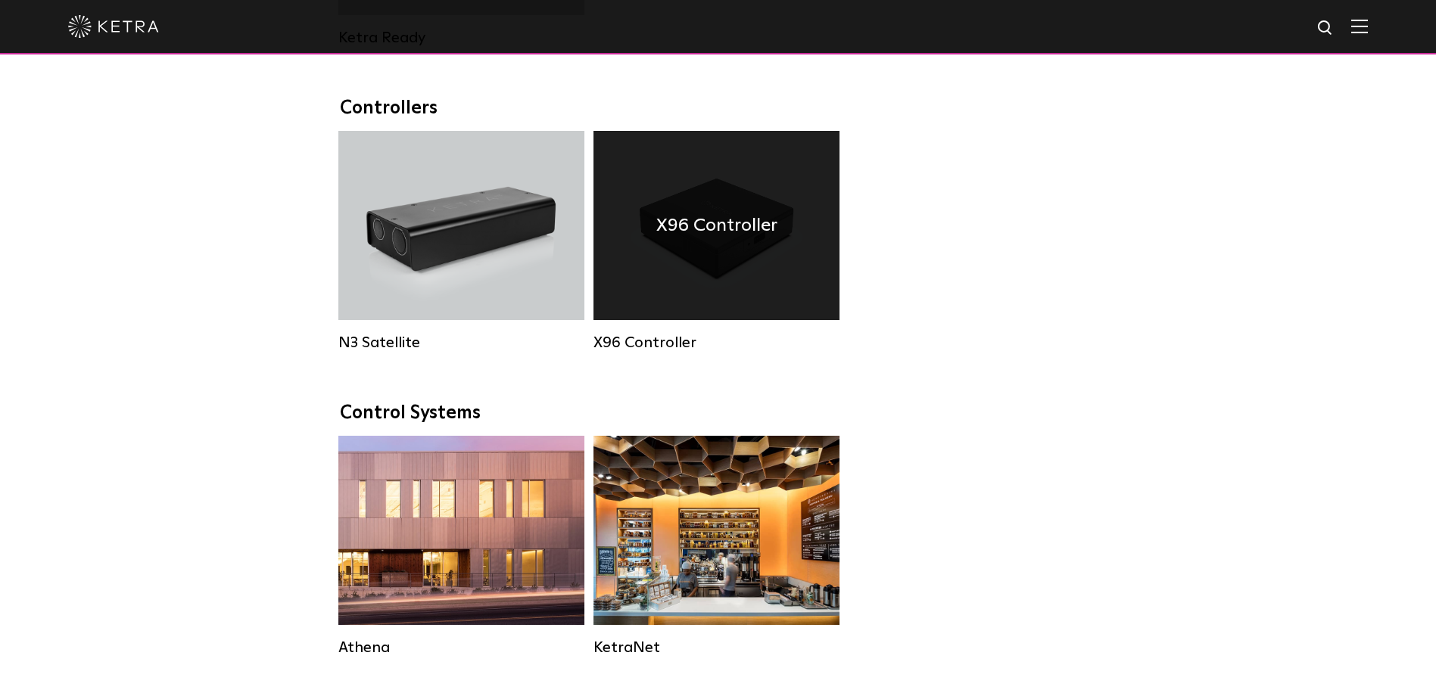
drag, startPoint x: 749, startPoint y: 286, endPoint x: 694, endPoint y: 281, distance: 54.8
click at [694, 281] on div "X96 Controller" at bounding box center [717, 225] width 246 height 189
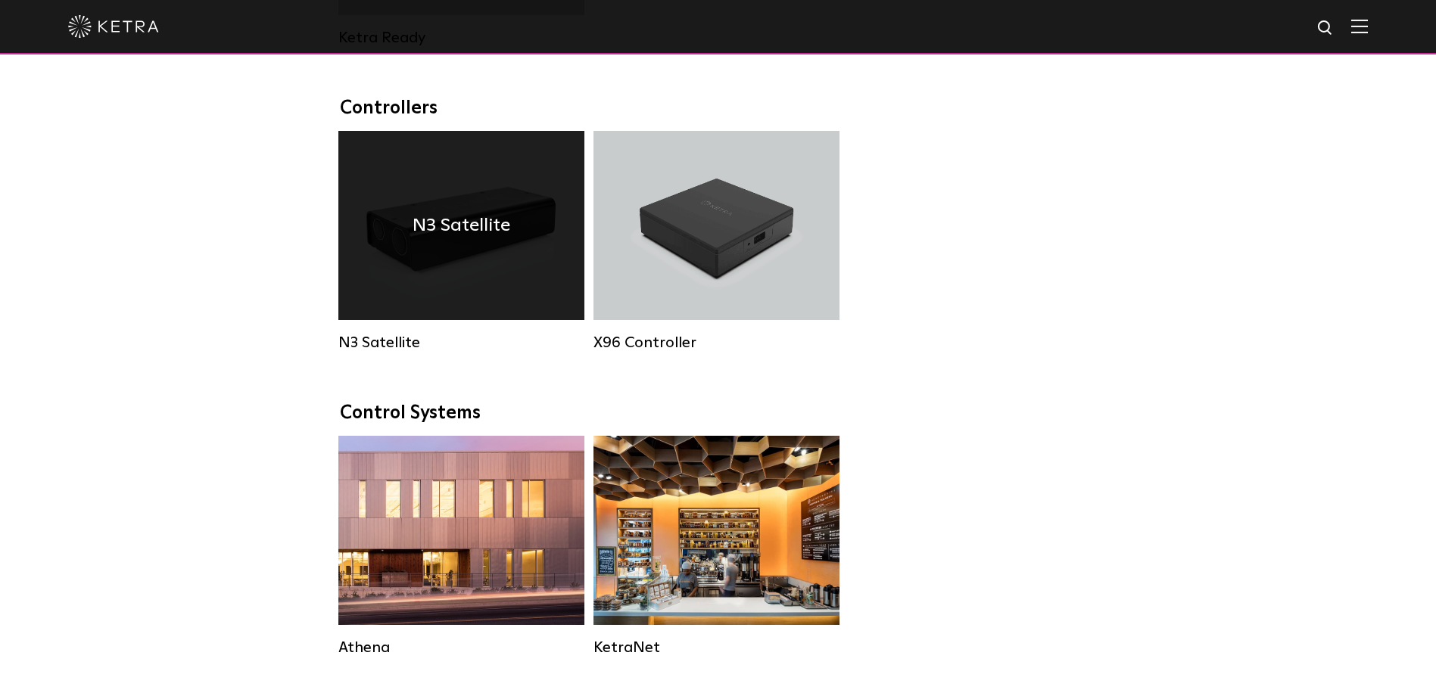
click at [396, 221] on div "N3 Satellite" at bounding box center [461, 225] width 246 height 189
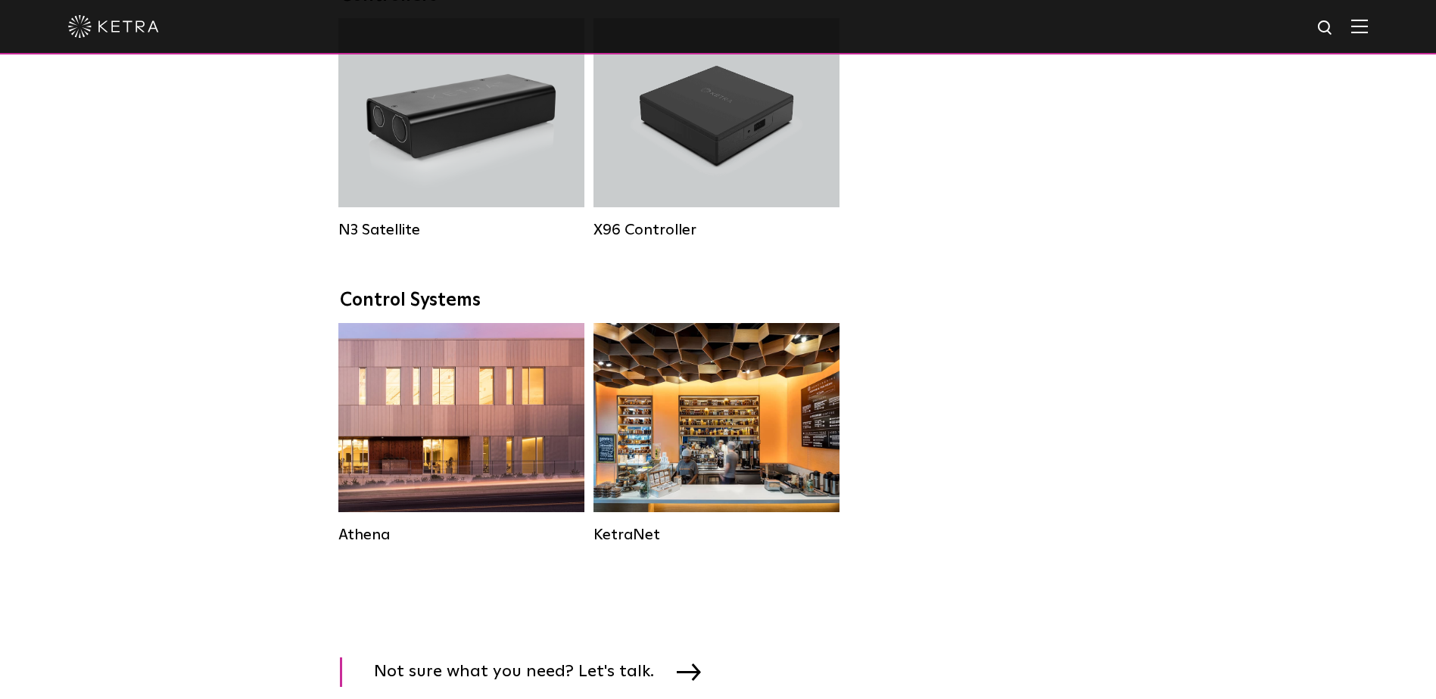
scroll to position [2028, 0]
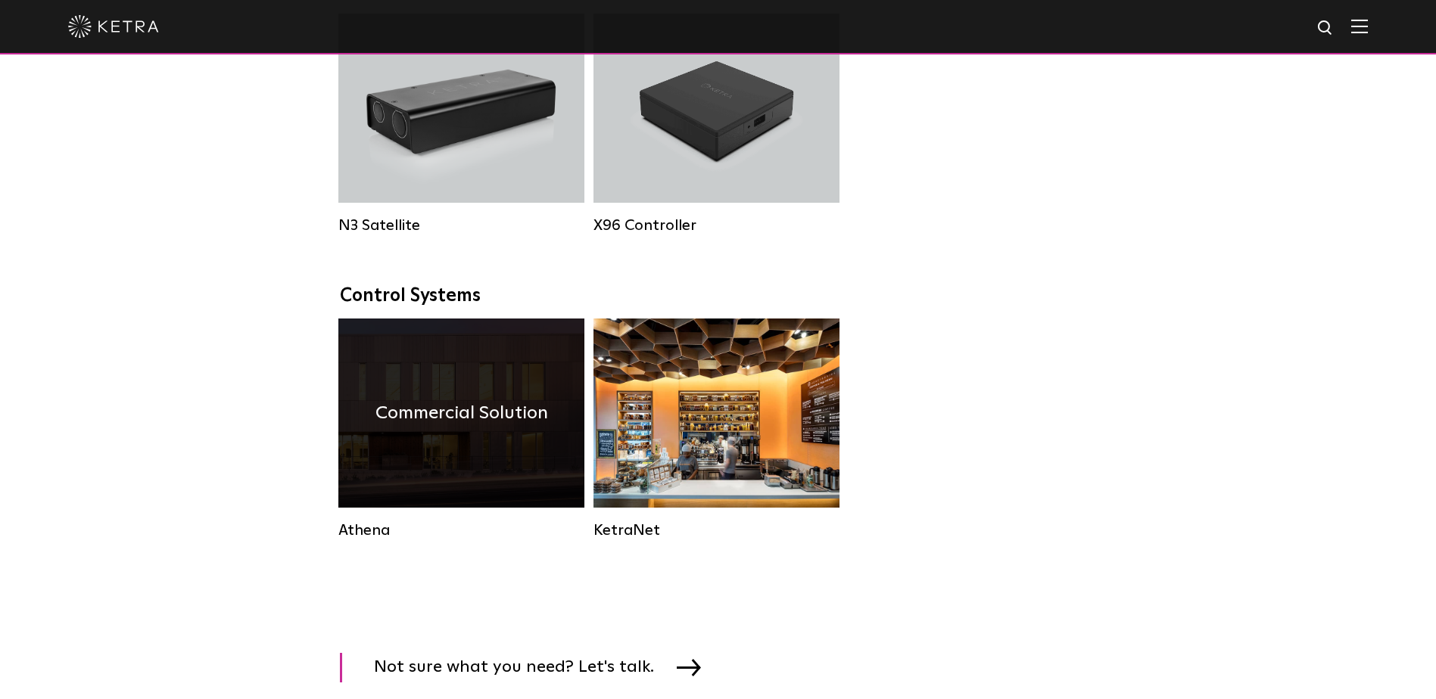
click at [452, 477] on div "Commercial Solution" at bounding box center [461, 413] width 246 height 189
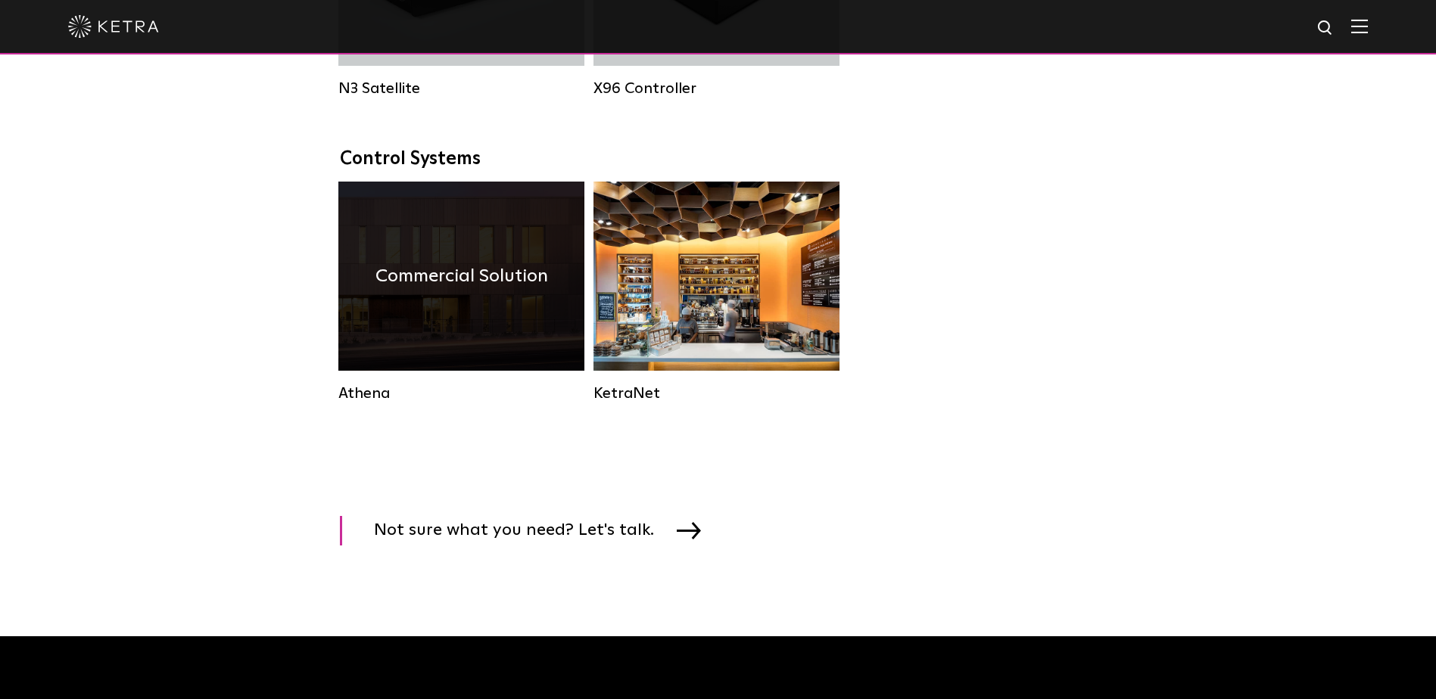
scroll to position [2199, 0]
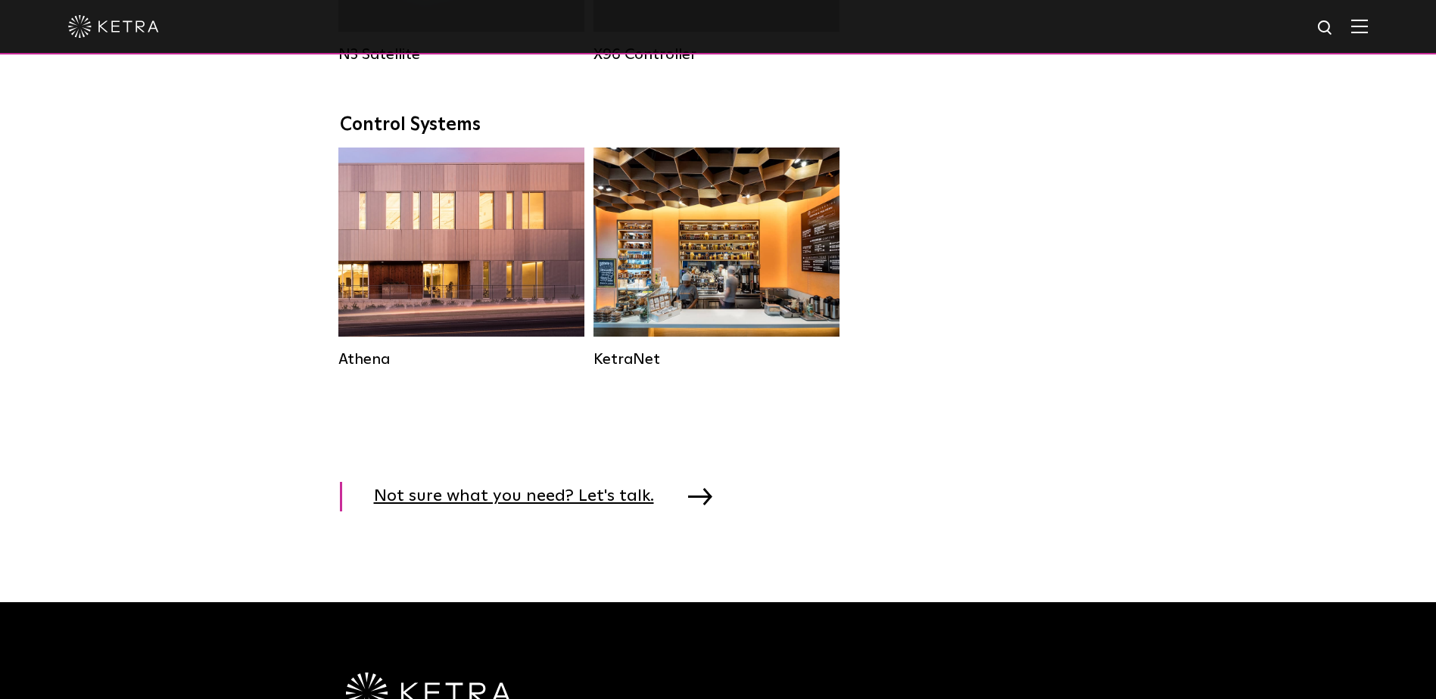
click at [625, 512] on span "Not sure what you need? Let's talk." at bounding box center [525, 497] width 303 height 30
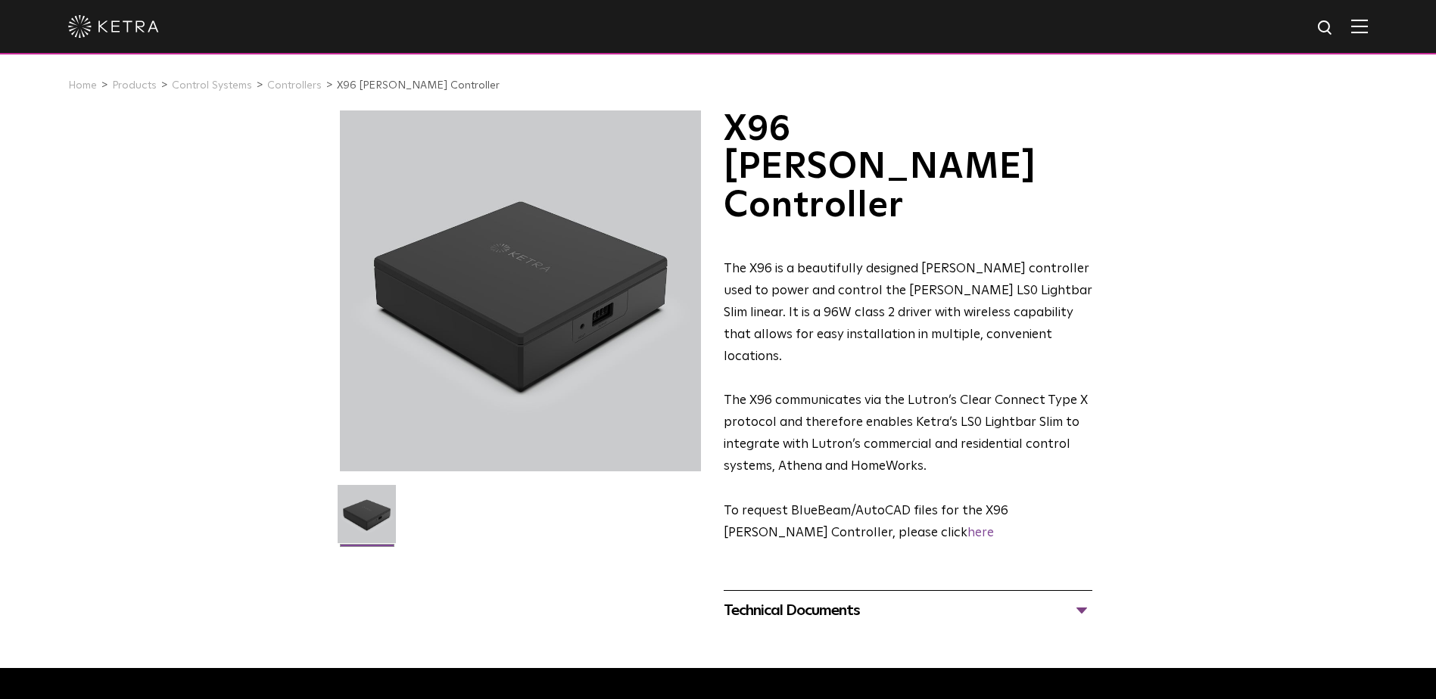
click at [949, 259] on p "The X96 is a beautifully designed [PERSON_NAME] controller used to power and co…" at bounding box center [908, 313] width 369 height 109
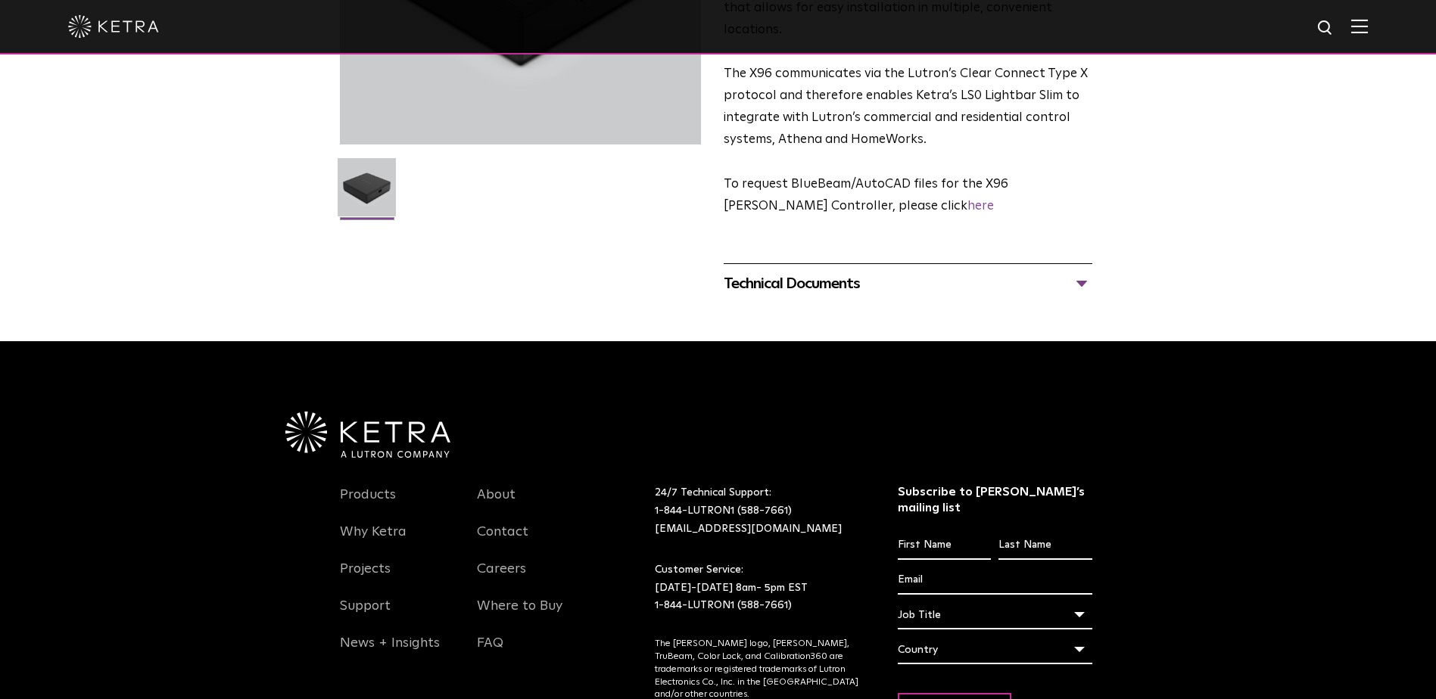
scroll to position [328, 0]
click at [1080, 271] on div "Technical Documents" at bounding box center [908, 283] width 369 height 24
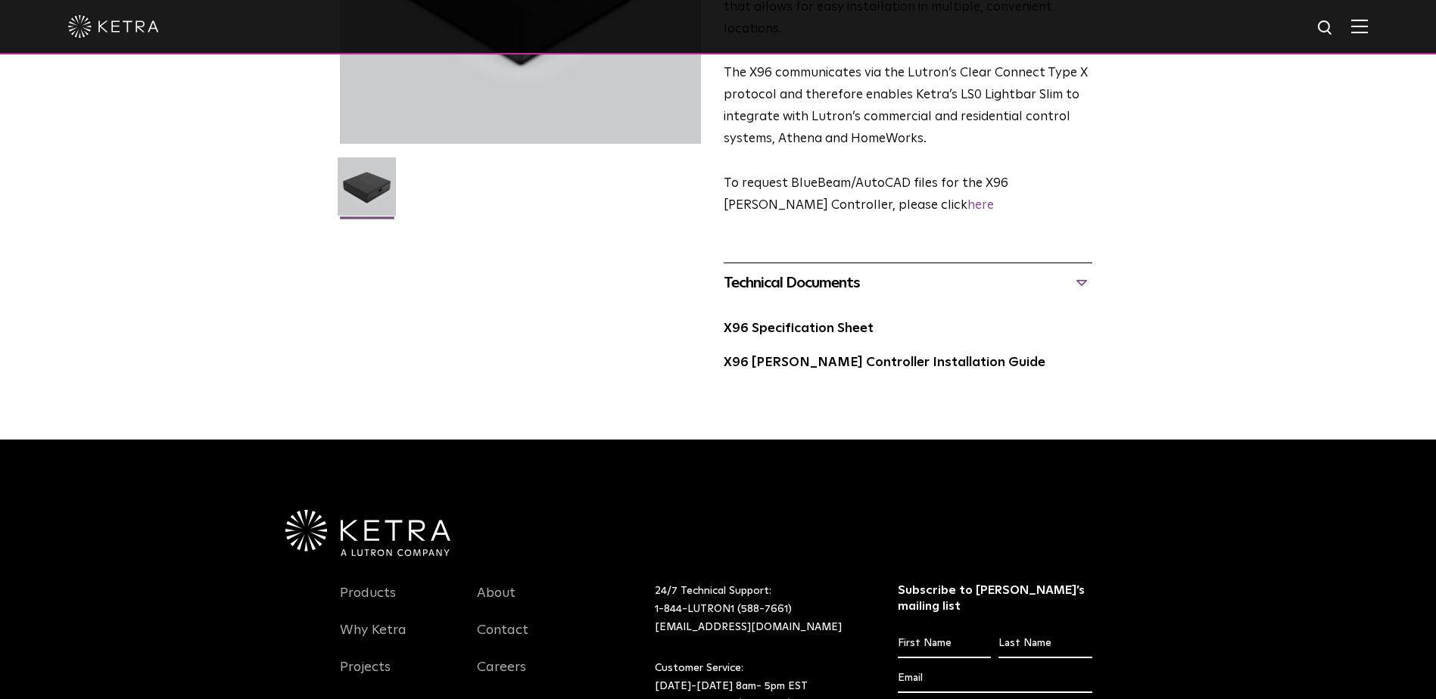
scroll to position [0, 0]
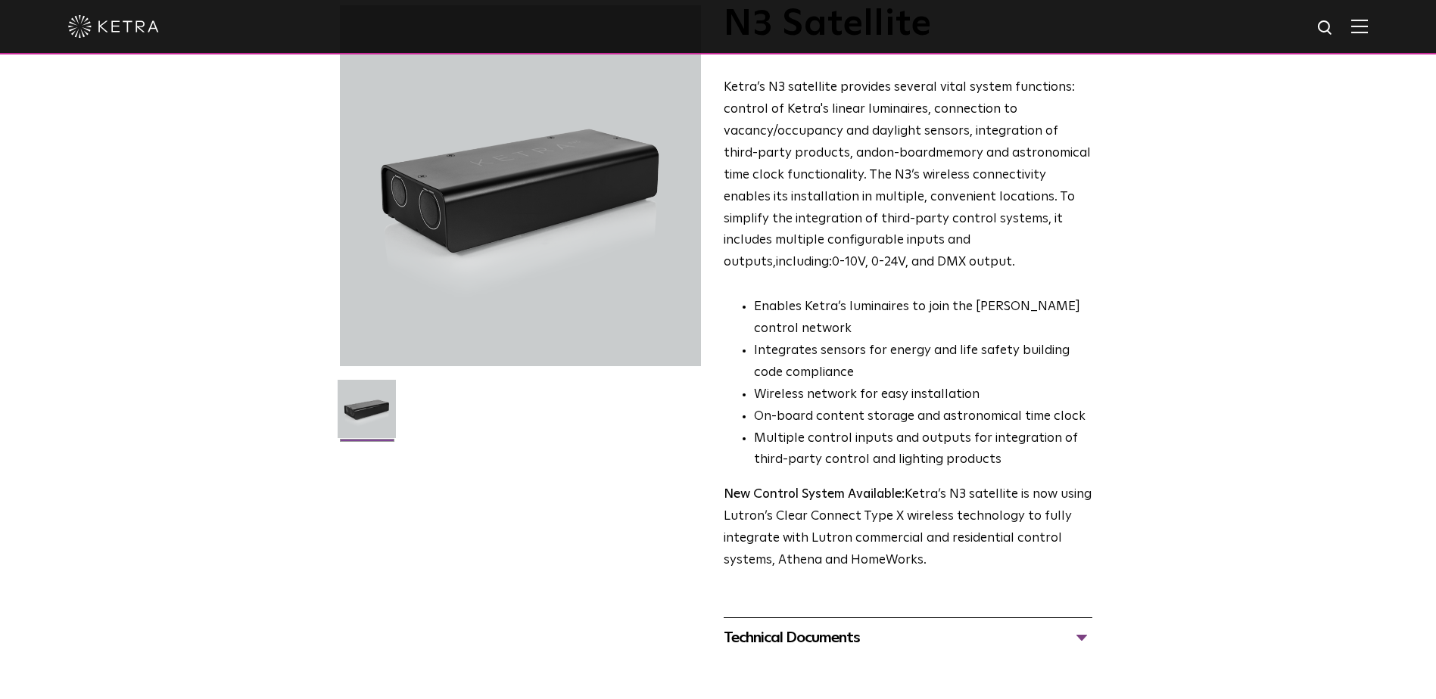
scroll to position [106, 0]
click at [939, 405] on li "Wireless network for easy installation" at bounding box center [923, 395] width 338 height 22
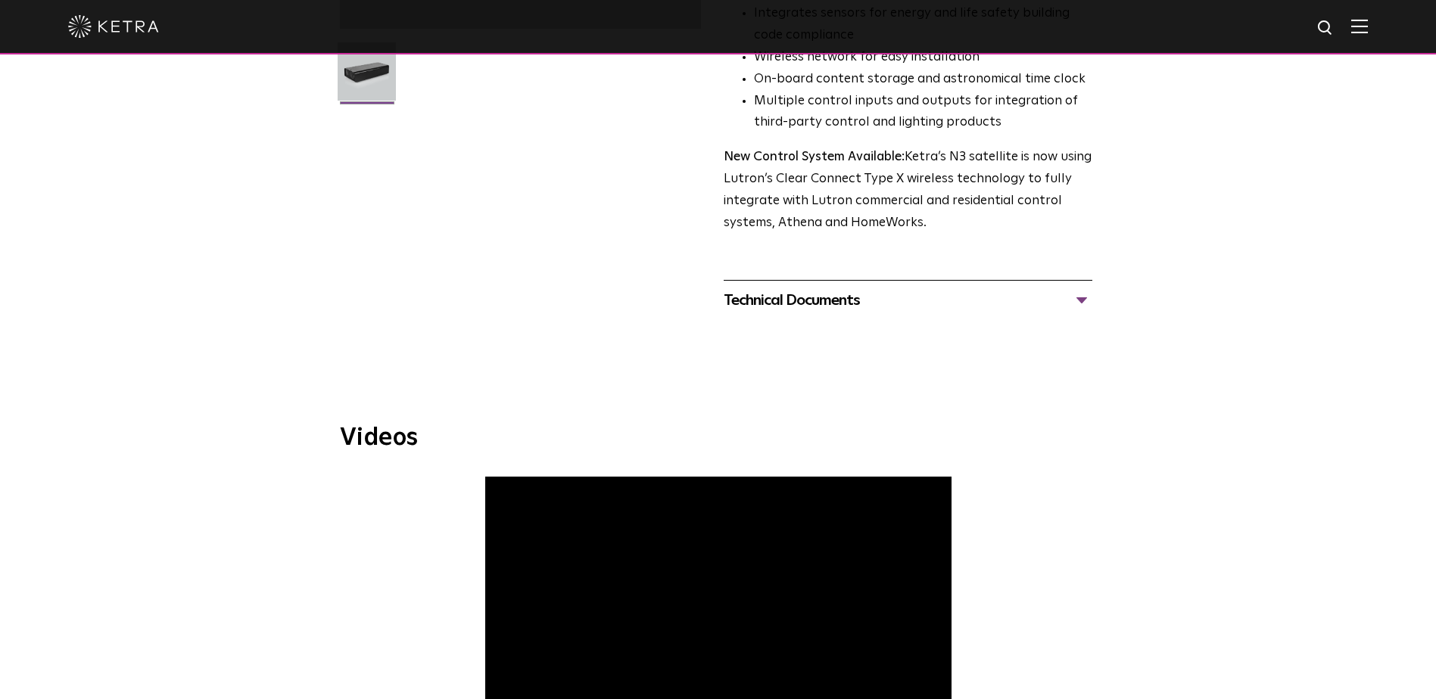
scroll to position [455, 0]
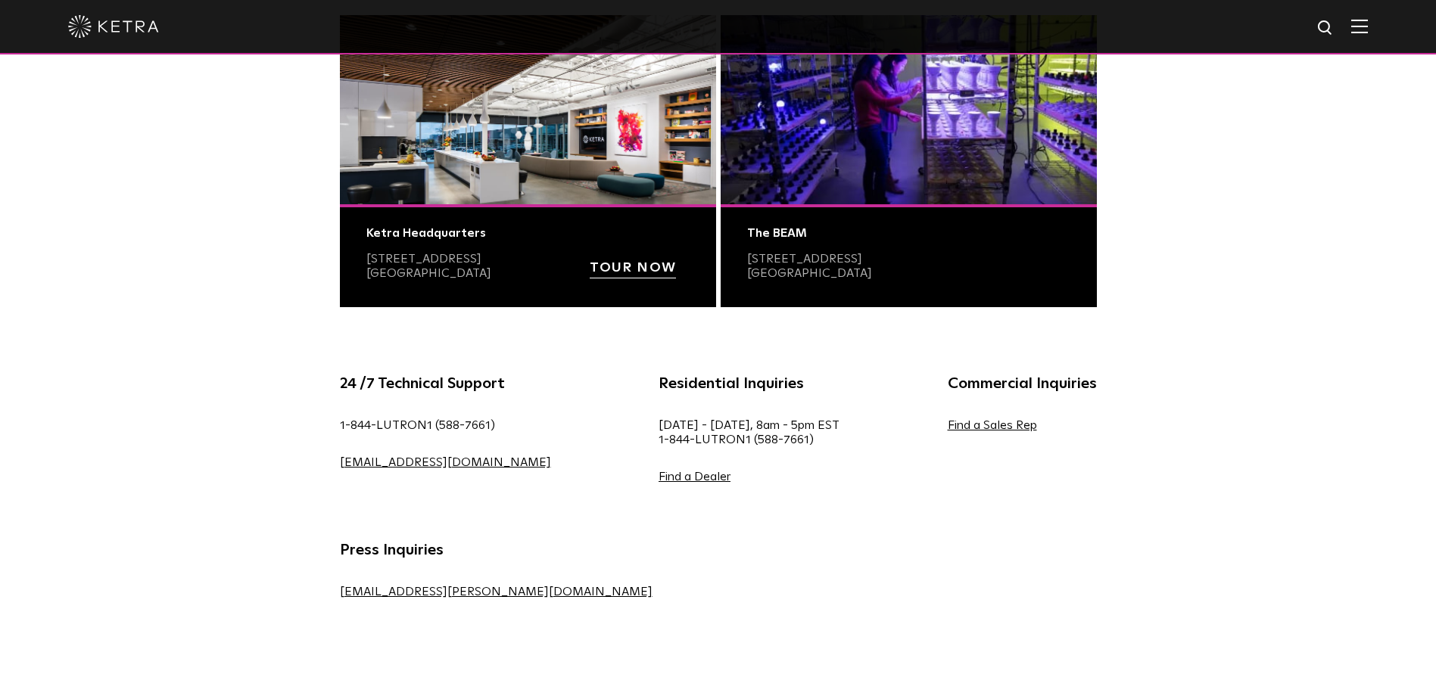
scroll to position [637, 0]
click at [948, 429] on link "Find a Sales Rep" at bounding box center [992, 425] width 89 height 12
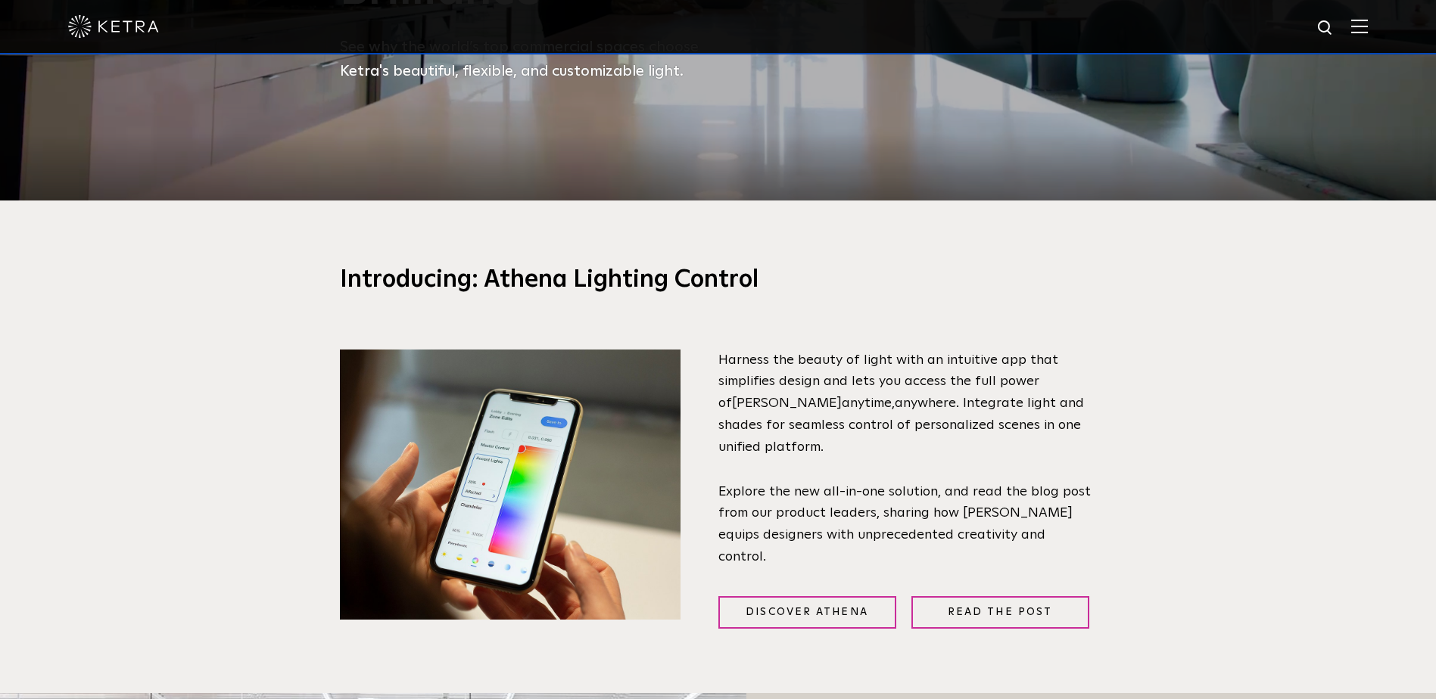
scroll to position [503, 0]
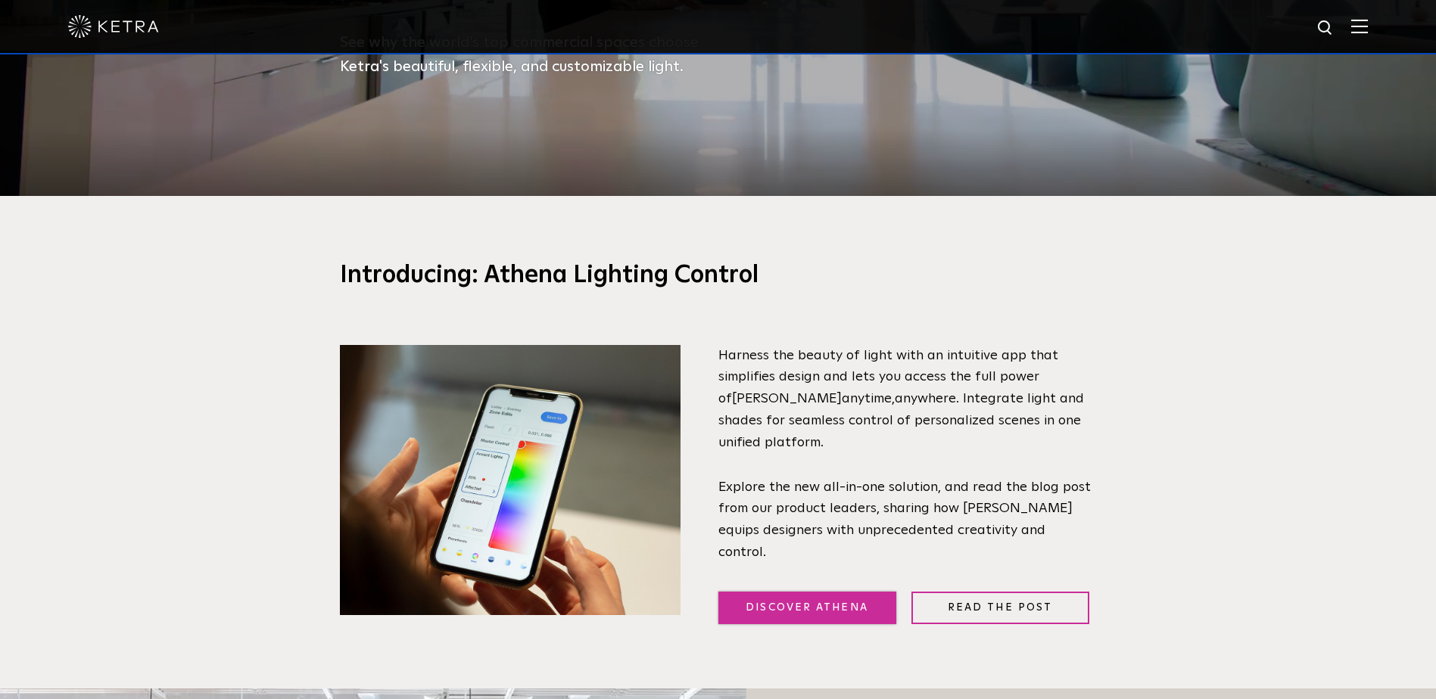
click at [835, 598] on link "Discover Athena" at bounding box center [807, 608] width 178 height 33
click at [1002, 576] on div "Discover Athena Read the Post" at bounding box center [907, 594] width 379 height 59
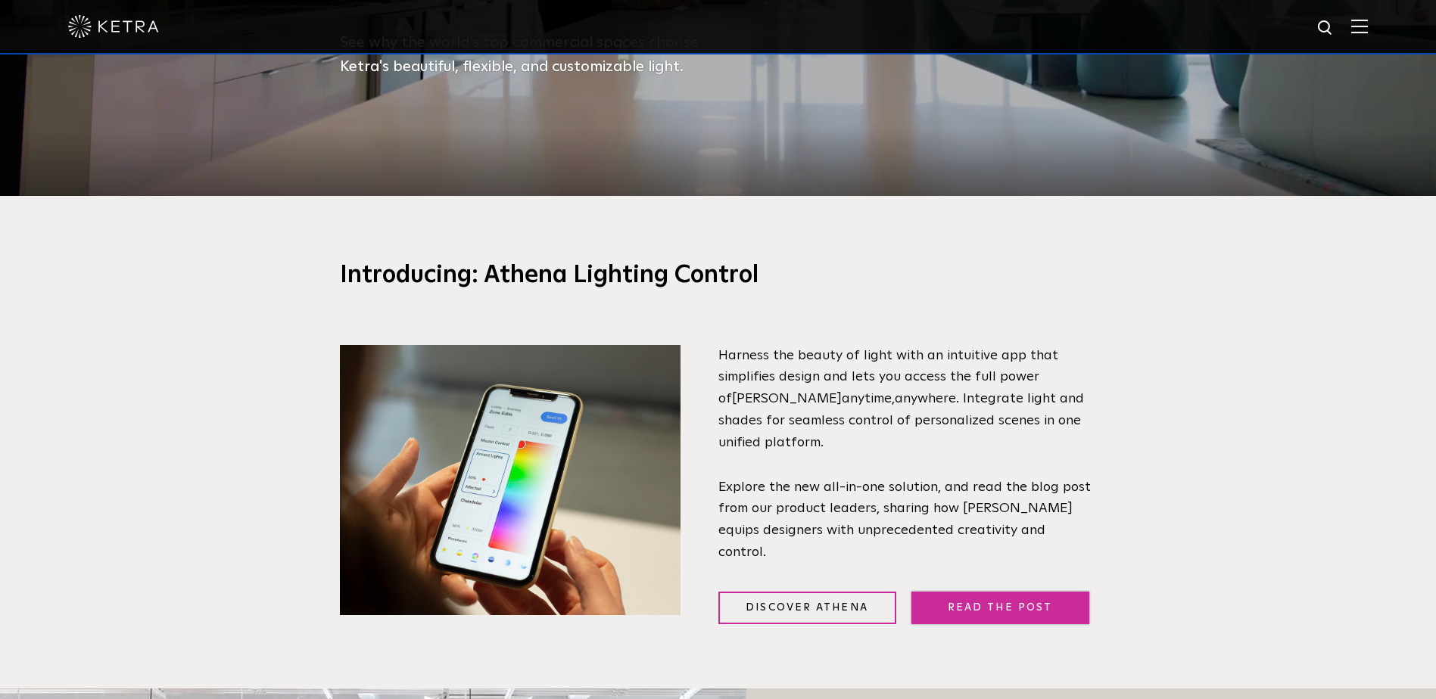
click at [1006, 596] on link "Read the Post" at bounding box center [1000, 608] width 178 height 33
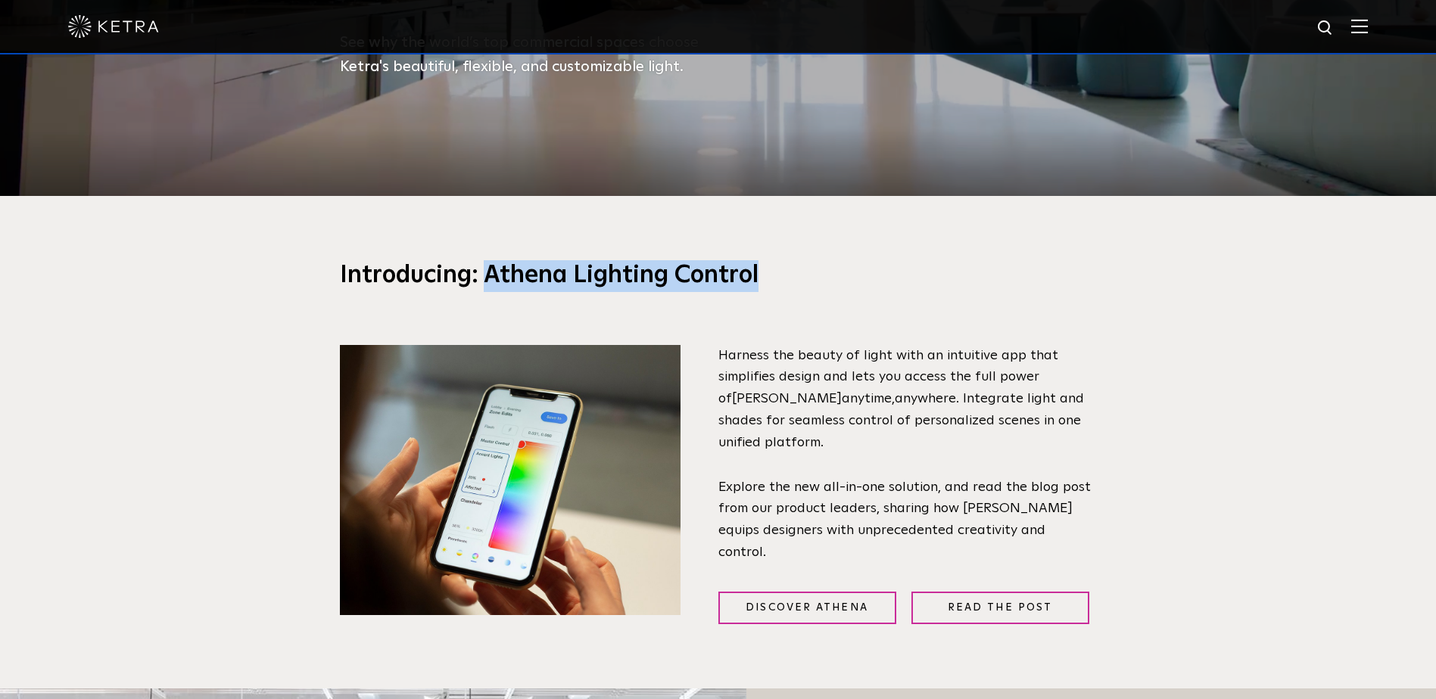
drag, startPoint x: 777, startPoint y: 273, endPoint x: 489, endPoint y: 286, distance: 288.0
click at [489, 286] on h3 "Introducing: Athena Lighting Control" at bounding box center [718, 276] width 757 height 32
copy h3 "Athena Lighting Control"
